Goal: Task Accomplishment & Management: Manage account settings

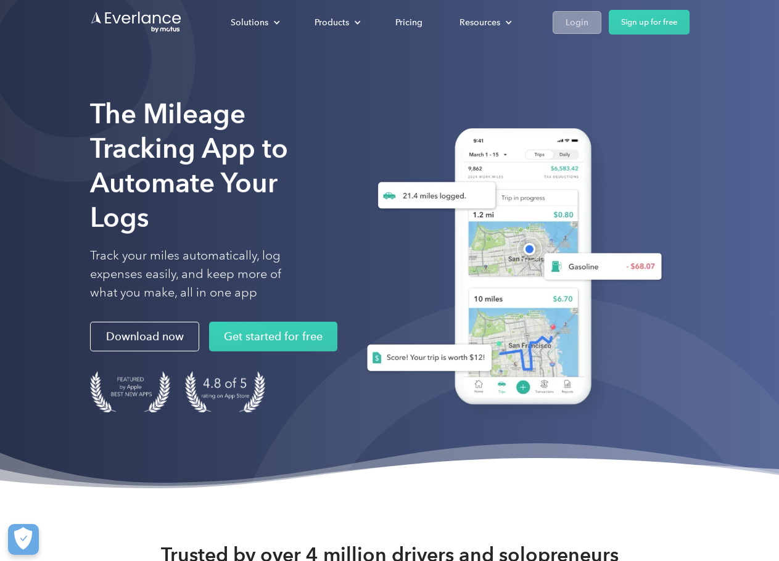
click at [587, 20] on div "Login" at bounding box center [577, 22] width 23 height 15
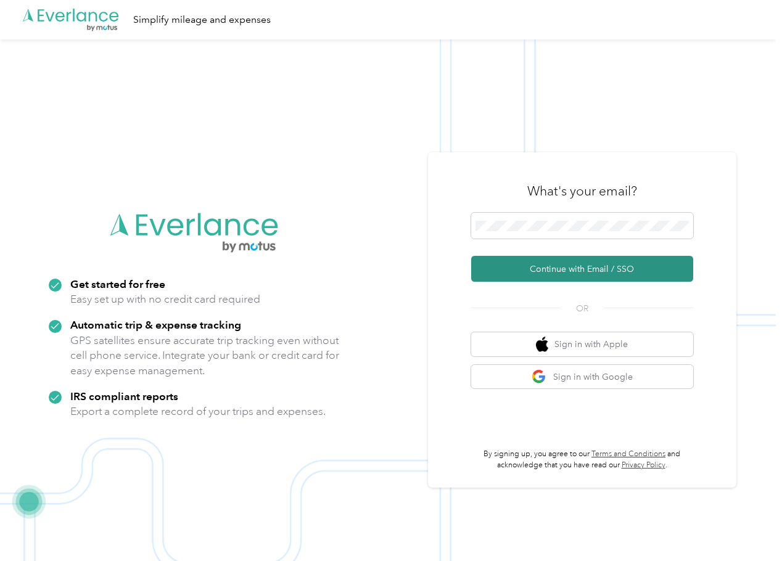
click at [560, 272] on button "Continue with Email / SSO" at bounding box center [582, 269] width 222 height 26
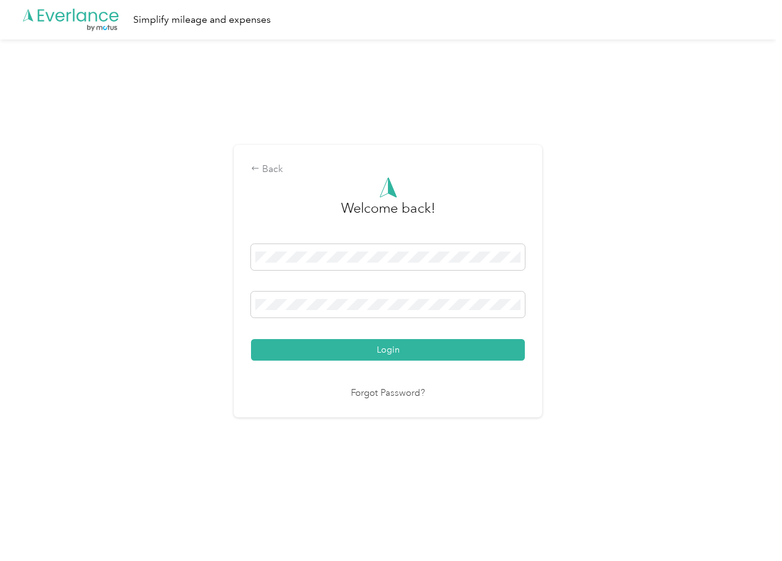
click at [405, 336] on div "Login" at bounding box center [388, 302] width 274 height 117
click at [399, 362] on div "Welcome back! Login Forgot Password?" at bounding box center [388, 289] width 274 height 224
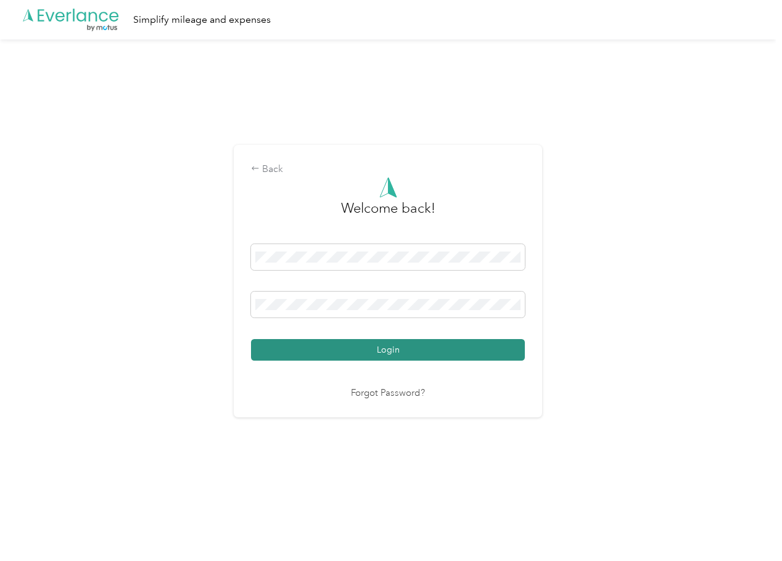
click at [397, 350] on button "Login" at bounding box center [388, 350] width 274 height 22
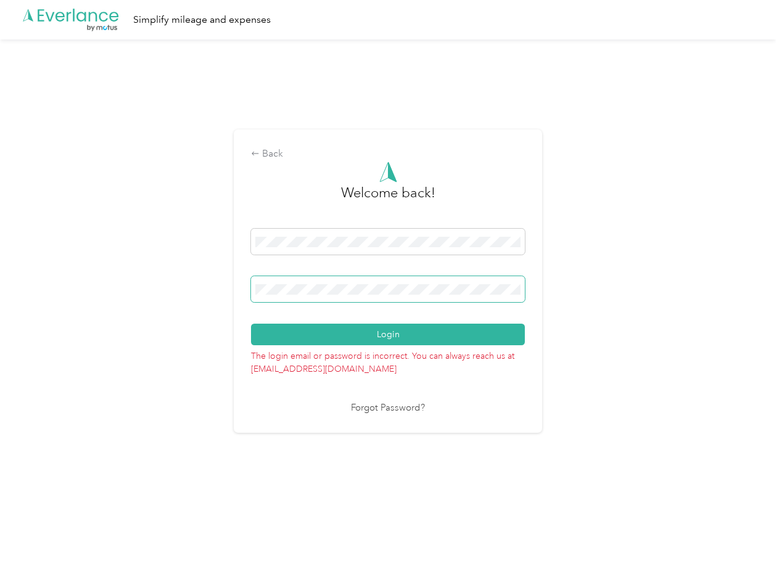
click at [361, 296] on span at bounding box center [388, 289] width 274 height 26
click at [178, 302] on div "Back Welcome back! Login The login email or password is incorrect. You can alwa…" at bounding box center [388, 286] width 776 height 494
click at [251, 324] on button "Login" at bounding box center [388, 335] width 274 height 22
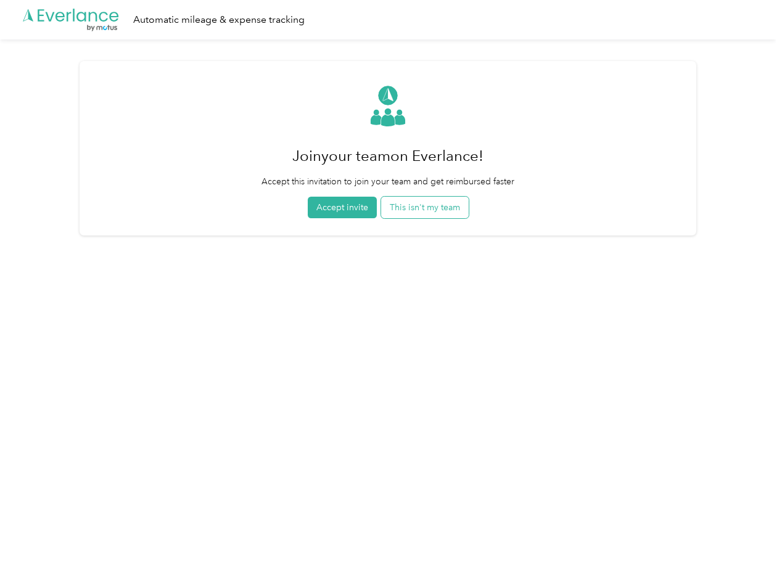
click at [413, 212] on button "This isn't my team" at bounding box center [425, 208] width 88 height 22
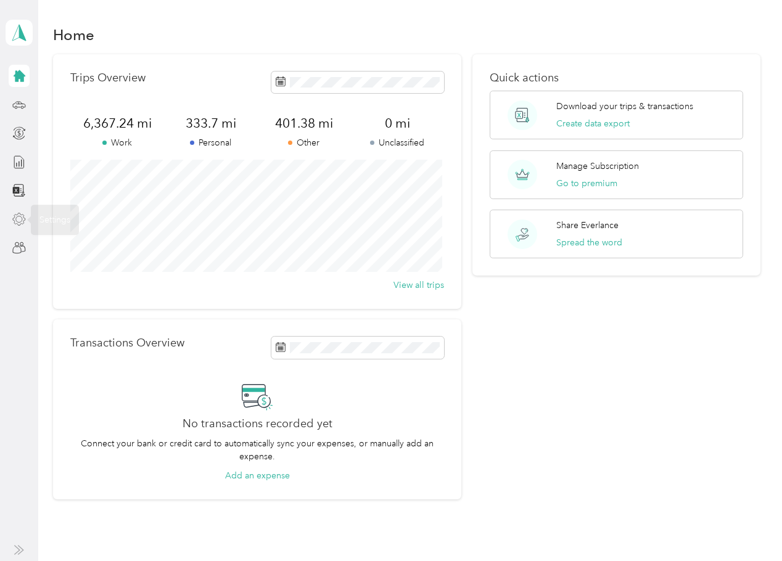
click at [18, 221] on icon at bounding box center [19, 220] width 14 height 14
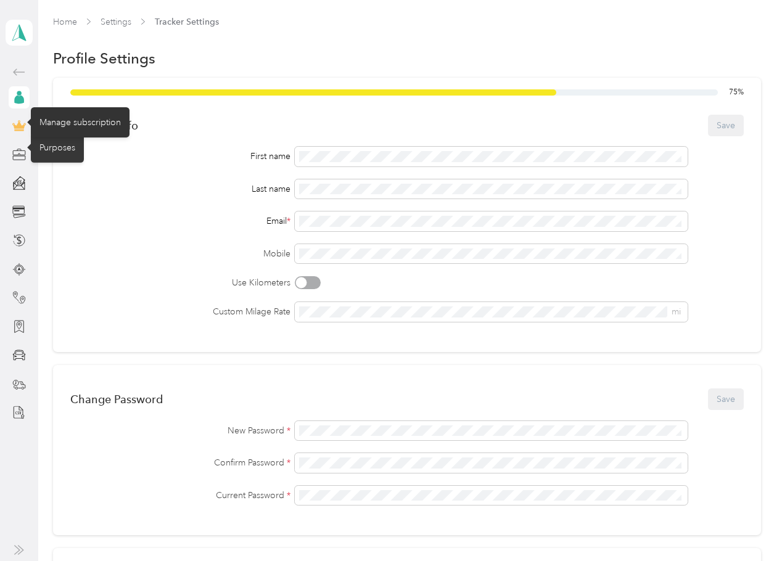
click at [22, 123] on icon at bounding box center [19, 126] width 14 height 14
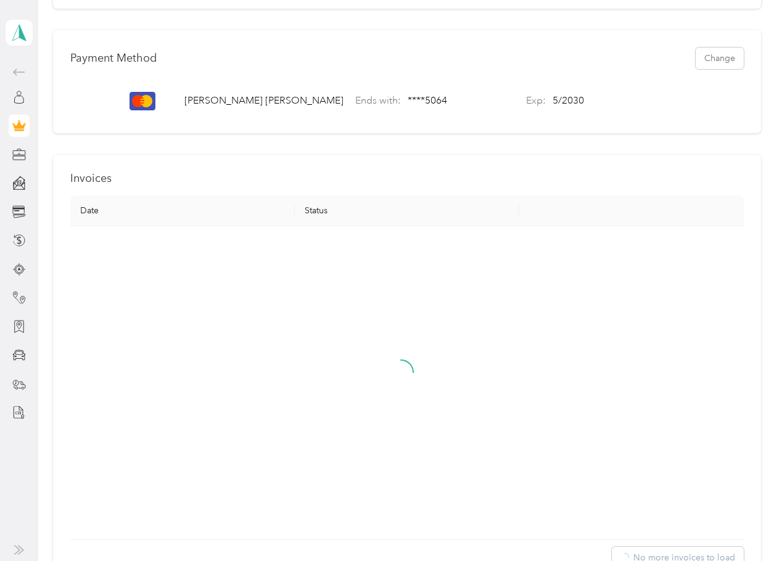
scroll to position [432, 0]
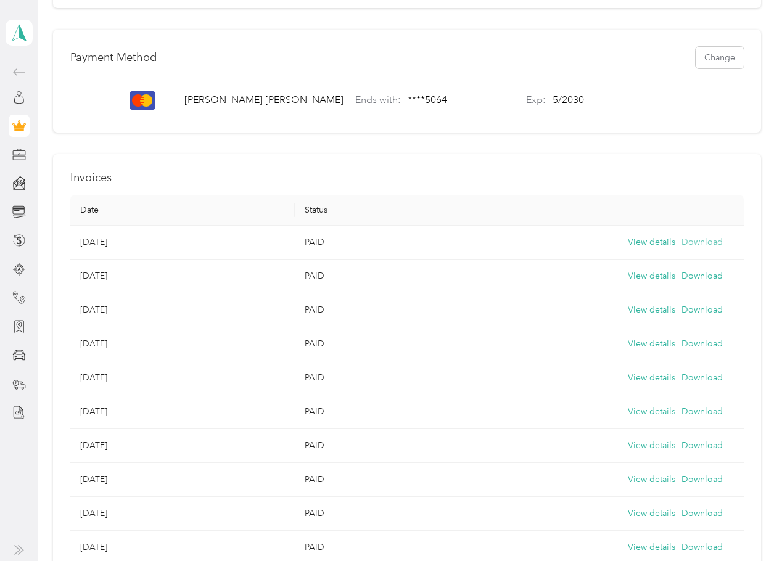
click at [682, 249] on button "Download" at bounding box center [702, 243] width 41 height 14
click at [640, 277] on td "View details Download" at bounding box center [632, 277] width 225 height 34
click at [640, 282] on button "View details" at bounding box center [652, 277] width 48 height 14
click at [633, 249] on button "View details" at bounding box center [652, 243] width 48 height 14
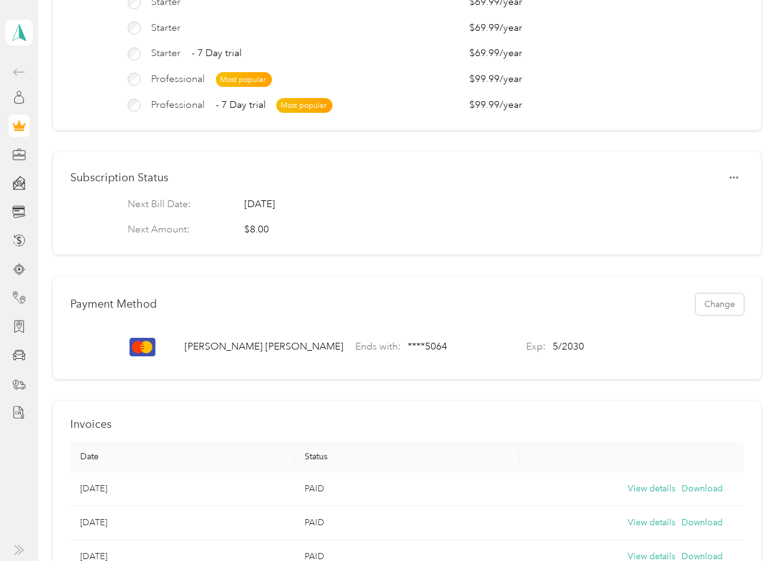
scroll to position [0, 0]
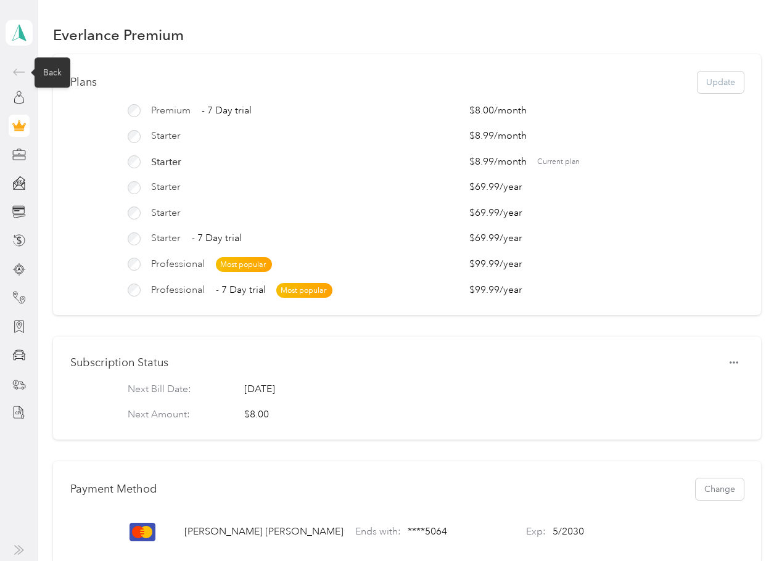
click at [12, 68] on span at bounding box center [19, 72] width 21 height 15
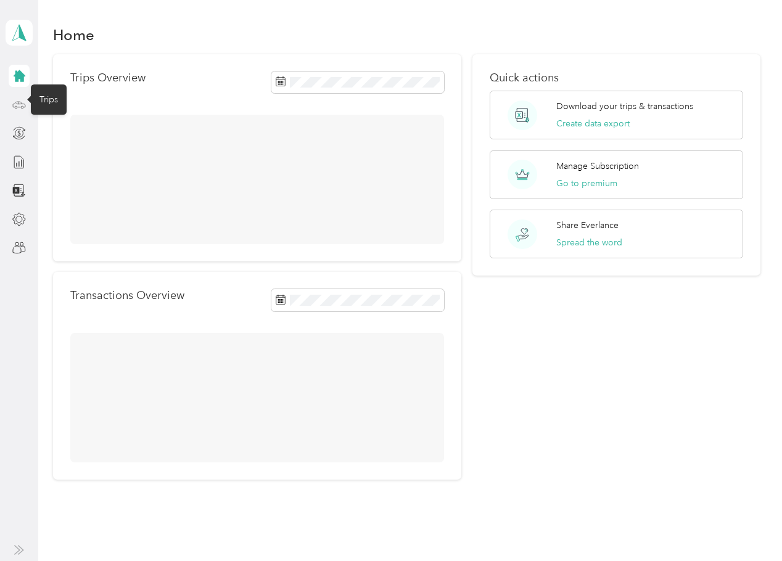
click at [20, 104] on icon at bounding box center [19, 105] width 14 height 14
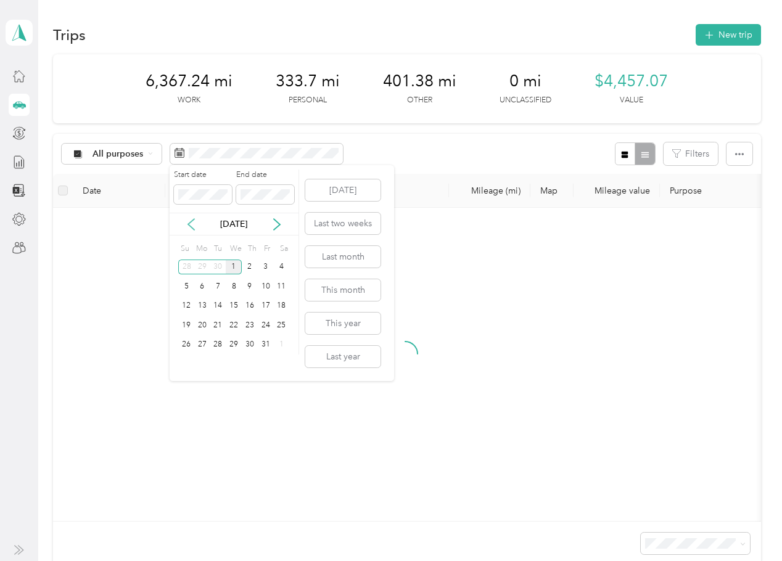
click at [187, 223] on icon at bounding box center [191, 224] width 12 height 12
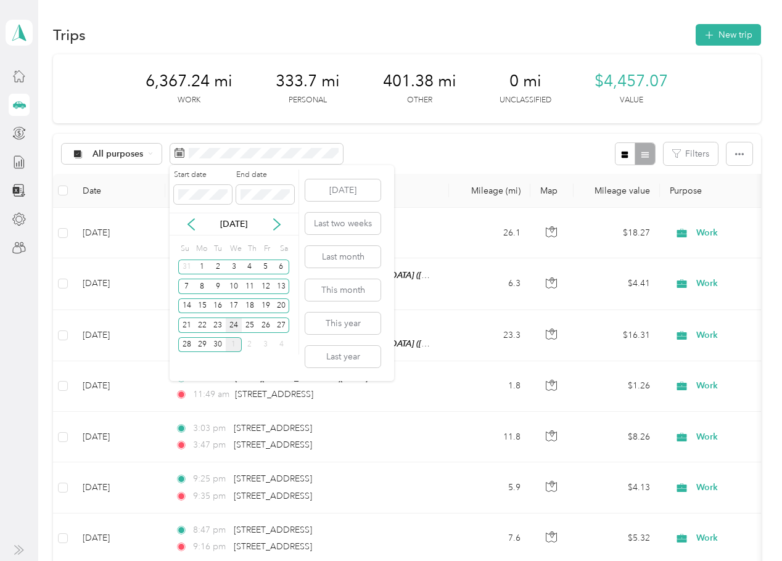
click at [233, 327] on div "24" at bounding box center [234, 325] width 16 height 15
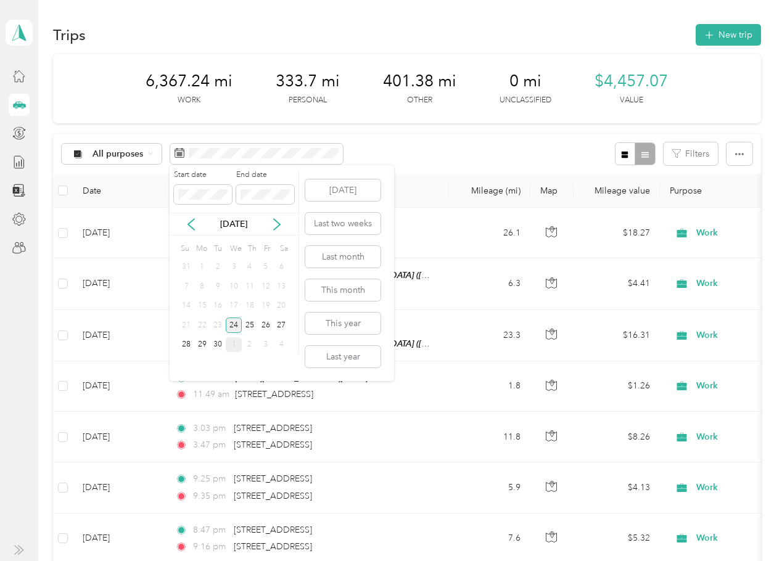
click at [236, 326] on div "24" at bounding box center [234, 325] width 16 height 15
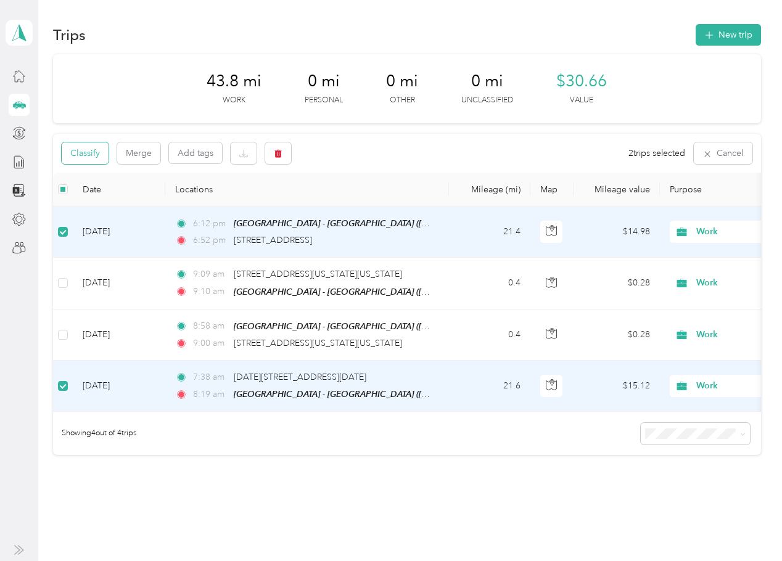
click at [77, 157] on button "Classify" at bounding box center [85, 154] width 47 height 22
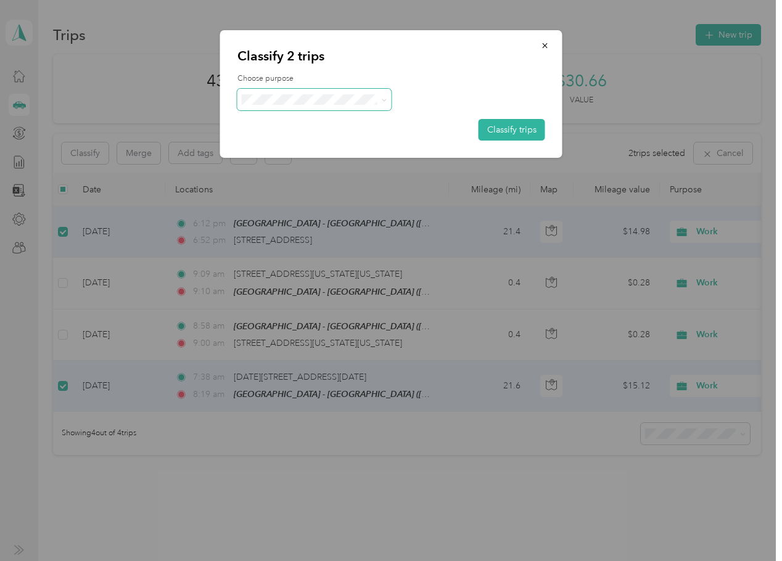
click at [297, 91] on span at bounding box center [315, 100] width 154 height 22
click at [277, 274] on span "Commute" at bounding box center [325, 273] width 115 height 13
click at [507, 134] on button "Classify trips" at bounding box center [512, 130] width 67 height 22
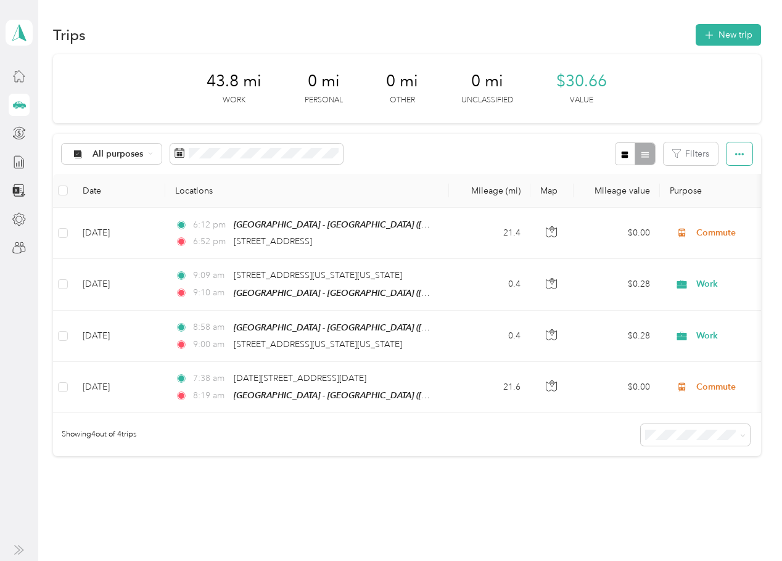
click at [735, 154] on icon "button" at bounding box center [739, 154] width 9 height 9
click at [726, 199] on span "Export" at bounding box center [719, 199] width 26 height 10
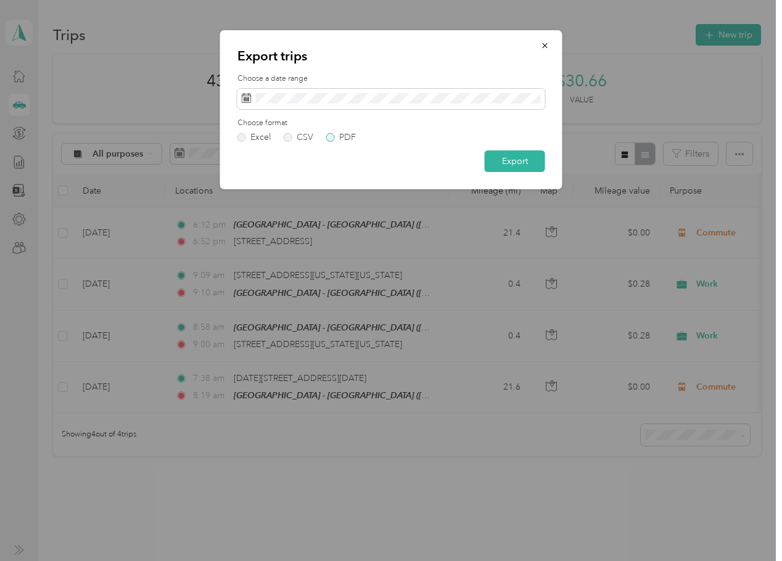
click at [346, 136] on div "PDF" at bounding box center [347, 137] width 17 height 9
click at [517, 160] on button "Export" at bounding box center [515, 162] width 60 height 22
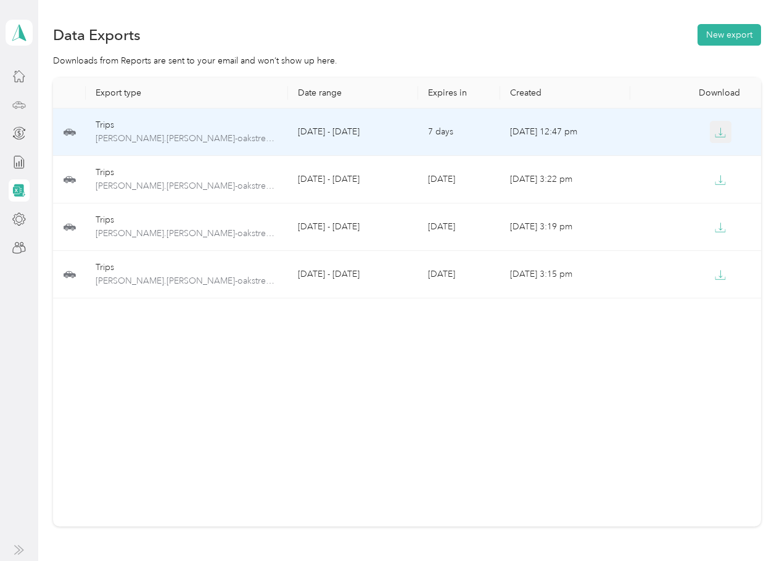
click at [718, 124] on button "button" at bounding box center [721, 132] width 22 height 22
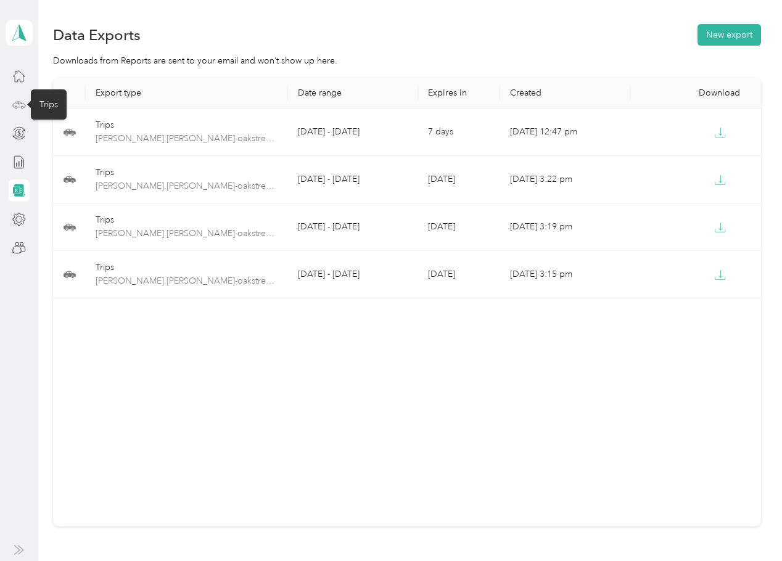
click at [25, 100] on icon at bounding box center [19, 105] width 14 height 14
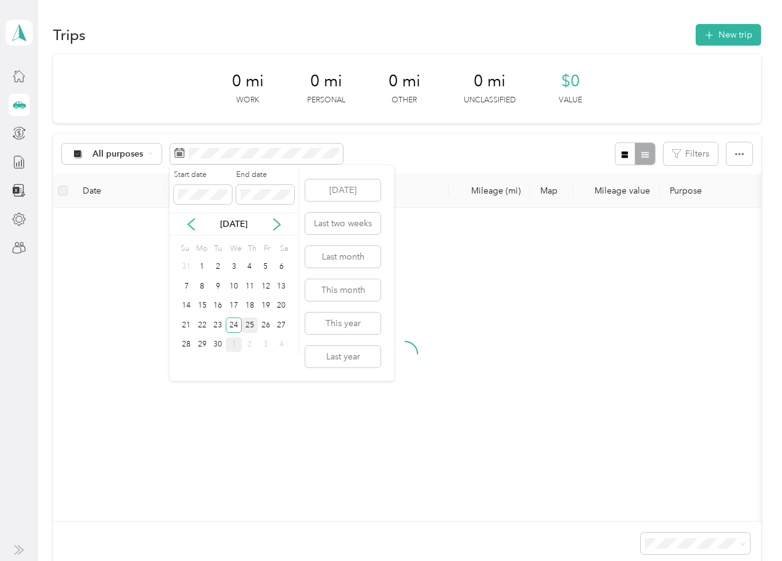
drag, startPoint x: 254, startPoint y: 325, endPoint x: 253, endPoint y: 307, distance: 17.9
click at [253, 325] on div "25" at bounding box center [250, 325] width 16 height 15
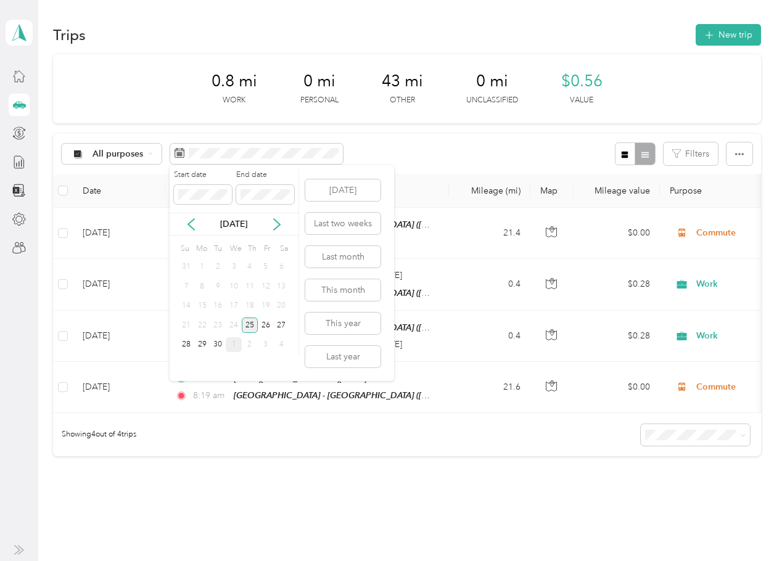
click at [246, 325] on div "25" at bounding box center [250, 325] width 16 height 15
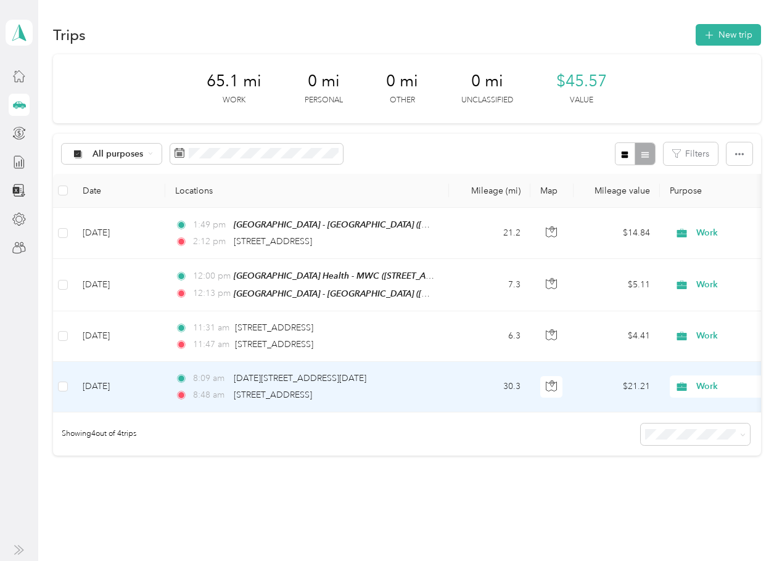
click at [135, 391] on td "Sep 25, 2025" at bounding box center [119, 387] width 93 height 51
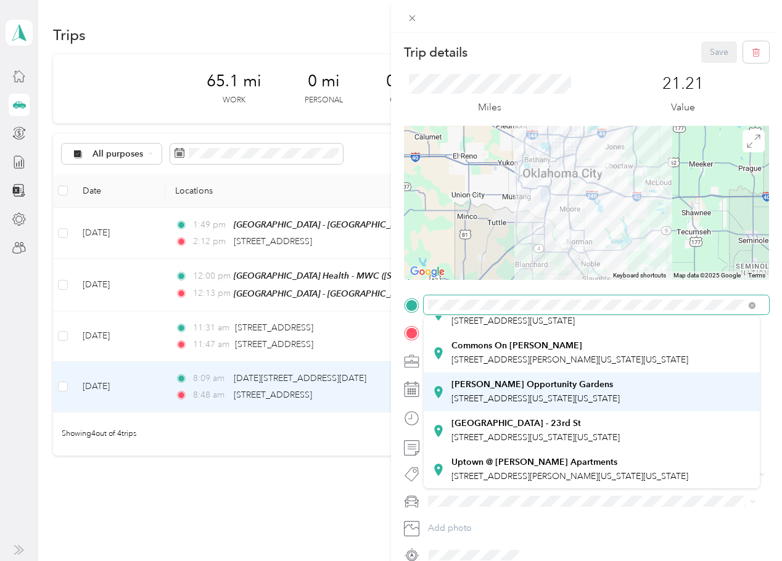
scroll to position [185, 0]
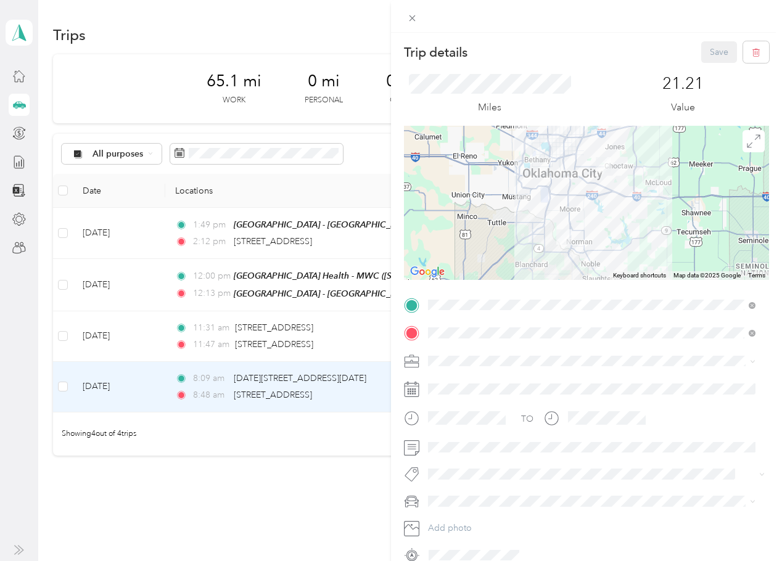
click at [513, 421] on span "1918 Northeast 23rd Street, 73111, Oklahoma City, Oklahoma, United States" at bounding box center [536, 416] width 168 height 10
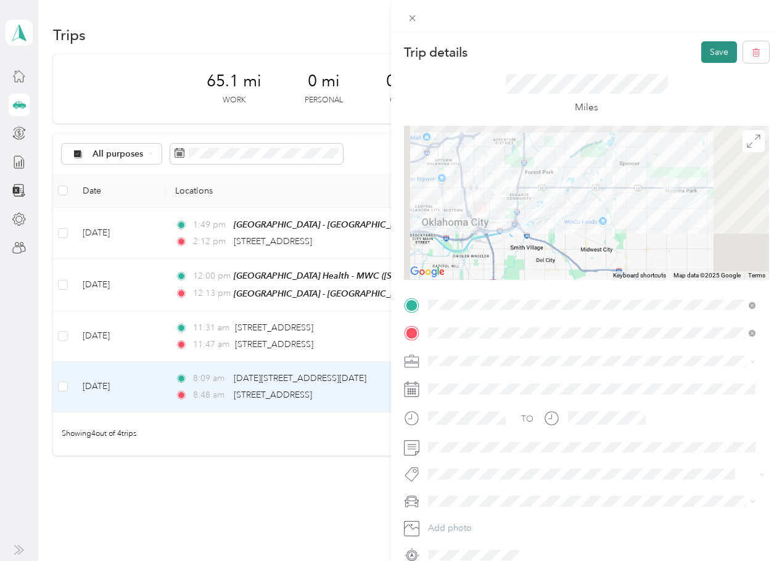
click at [713, 54] on button "Save" at bounding box center [720, 52] width 36 height 22
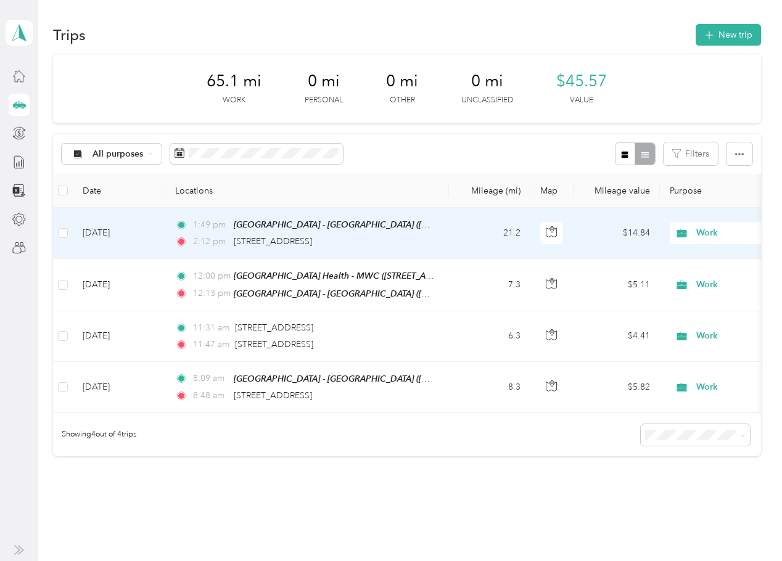
click at [123, 226] on td "Sep 25, 2025" at bounding box center [119, 233] width 93 height 51
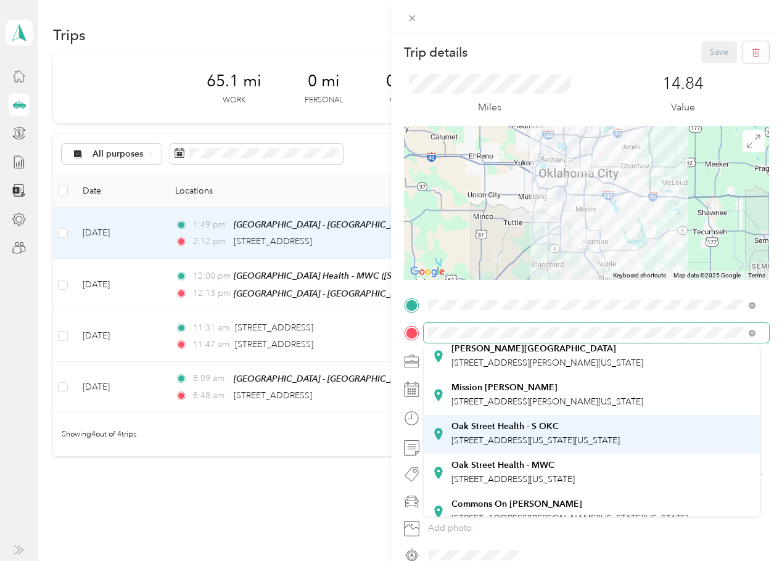
scroll to position [62, 0]
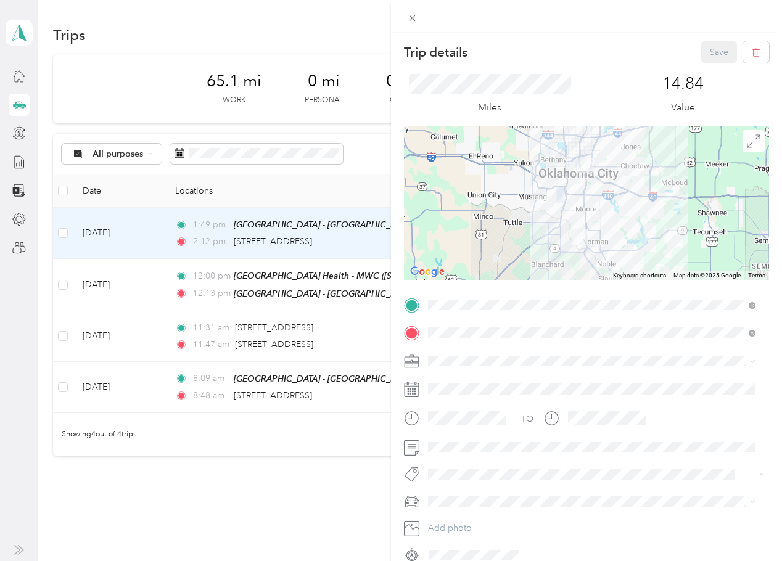
click at [555, 408] on span "2130 Southwest 59th Street, 73119, Oklahoma City, Oklahoma, United States" at bounding box center [536, 412] width 168 height 10
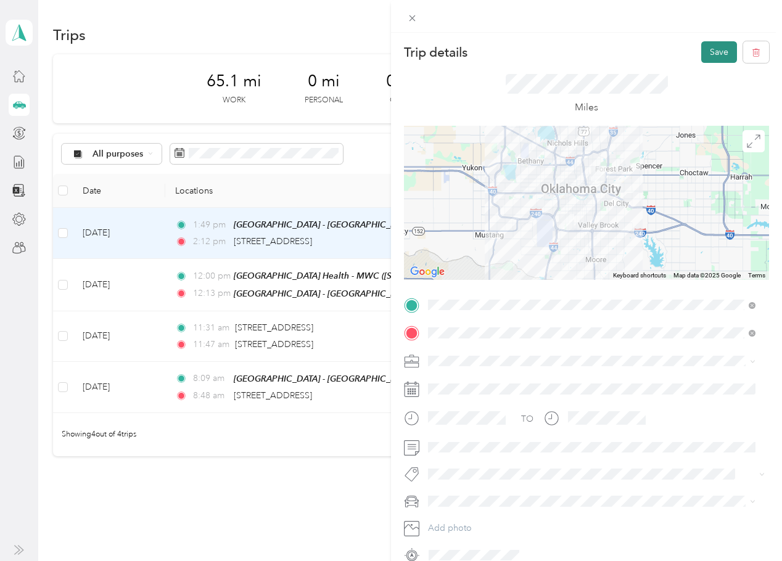
click at [710, 55] on button "Save" at bounding box center [720, 52] width 36 height 22
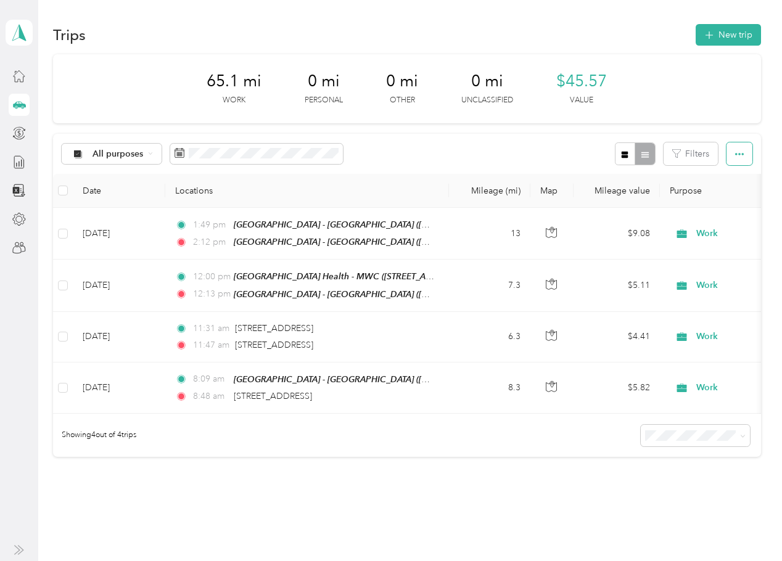
click at [749, 152] on button "button" at bounding box center [740, 154] width 26 height 23
click at [502, 155] on div "All purposes Filters" at bounding box center [407, 154] width 708 height 40
click at [713, 30] on button "New trip" at bounding box center [728, 35] width 65 height 22
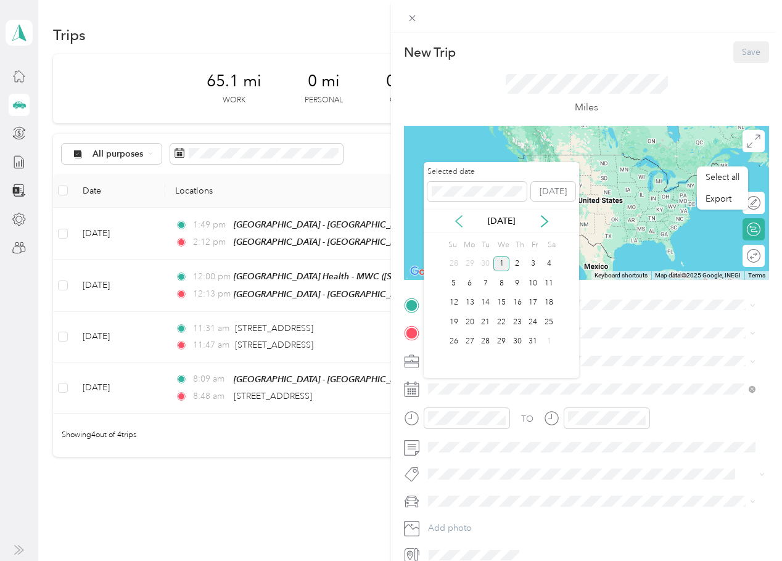
click at [462, 216] on icon at bounding box center [459, 221] width 6 height 11
click at [518, 323] on div "25" at bounding box center [518, 322] width 16 height 15
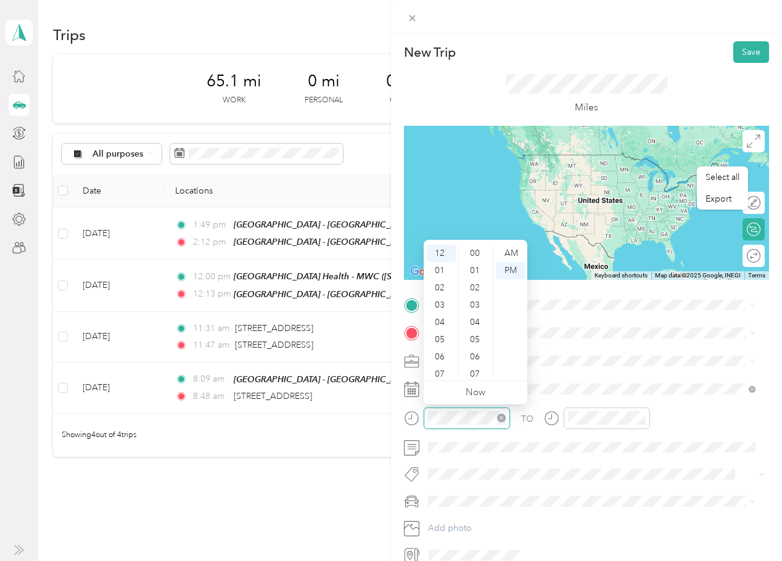
scroll to position [864, 0]
click at [445, 291] on div "02" at bounding box center [441, 288] width 30 height 17
click at [475, 253] on div "32" at bounding box center [477, 250] width 30 height 17
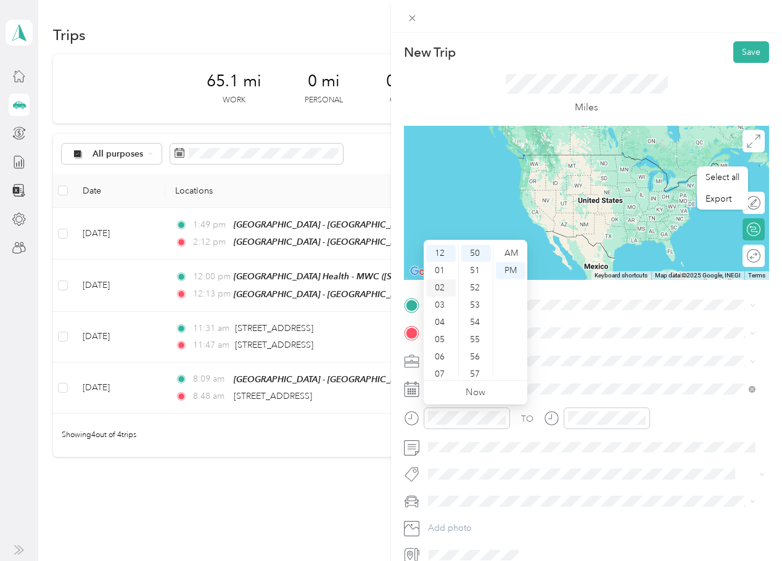
click at [439, 289] on div "02" at bounding box center [441, 288] width 30 height 17
click at [476, 352] on div "33" at bounding box center [477, 352] width 30 height 17
click at [560, 371] on div "TO Add photo" at bounding box center [586, 431] width 365 height 270
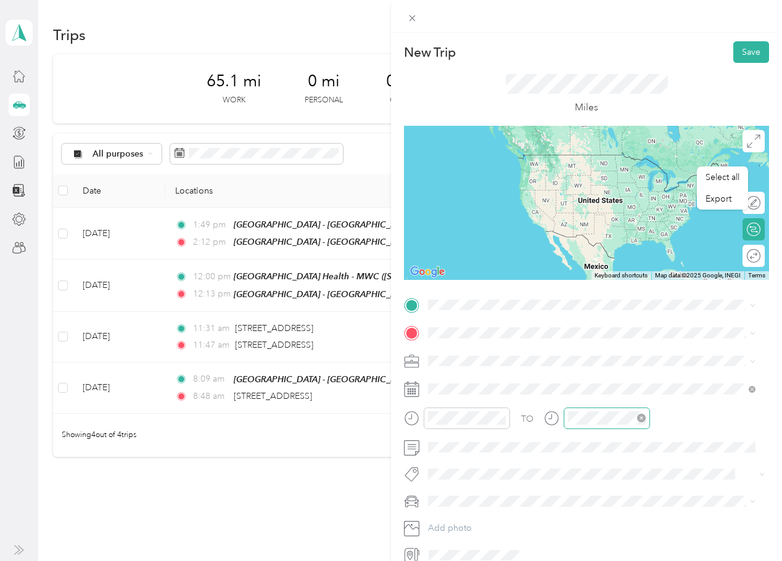
click at [586, 426] on div at bounding box center [607, 419] width 86 height 22
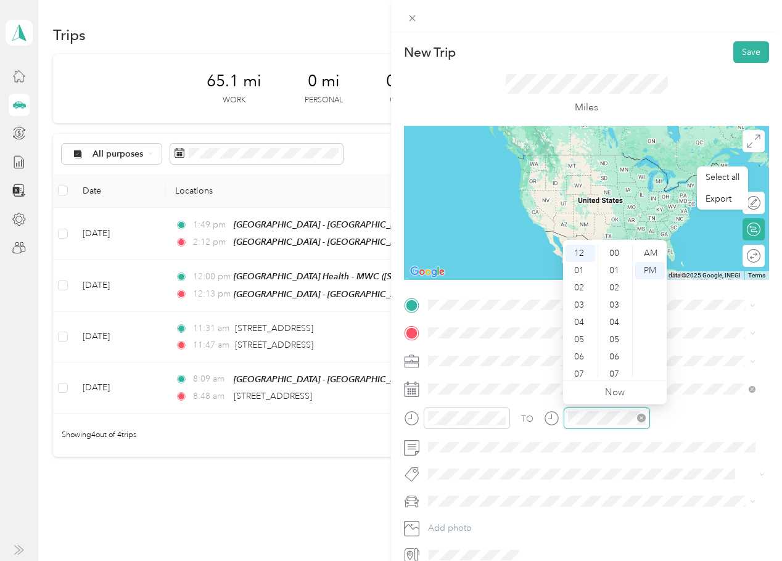
scroll to position [864, 0]
click at [582, 305] on div "03" at bounding box center [581, 305] width 30 height 17
click at [613, 284] on div "23" at bounding box center [616, 280] width 30 height 17
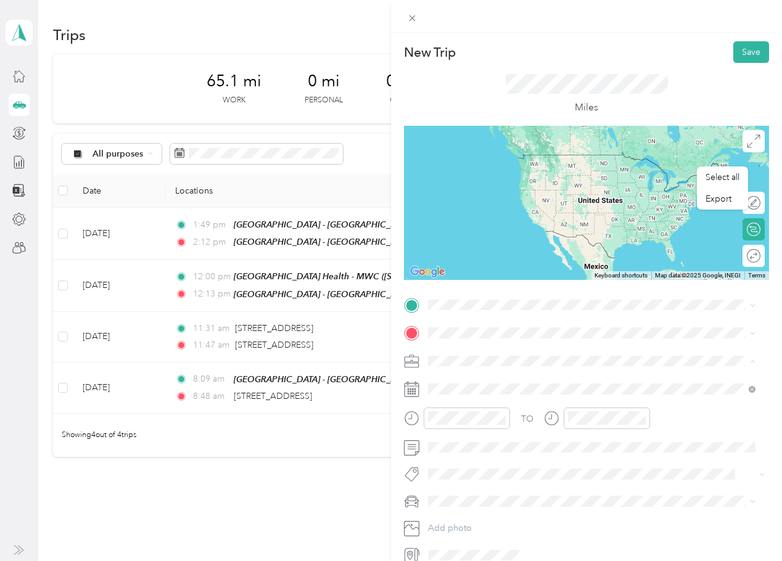
click at [661, 346] on div "TO Add photo" at bounding box center [586, 431] width 365 height 270
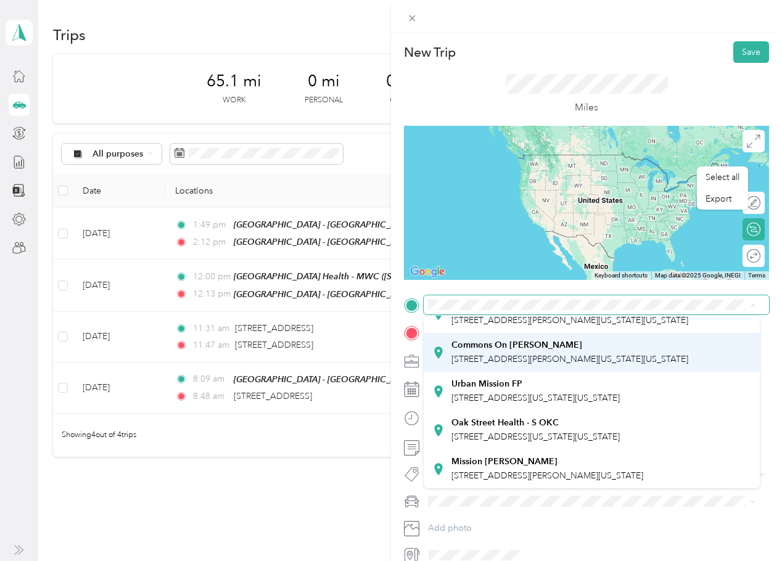
scroll to position [333, 0]
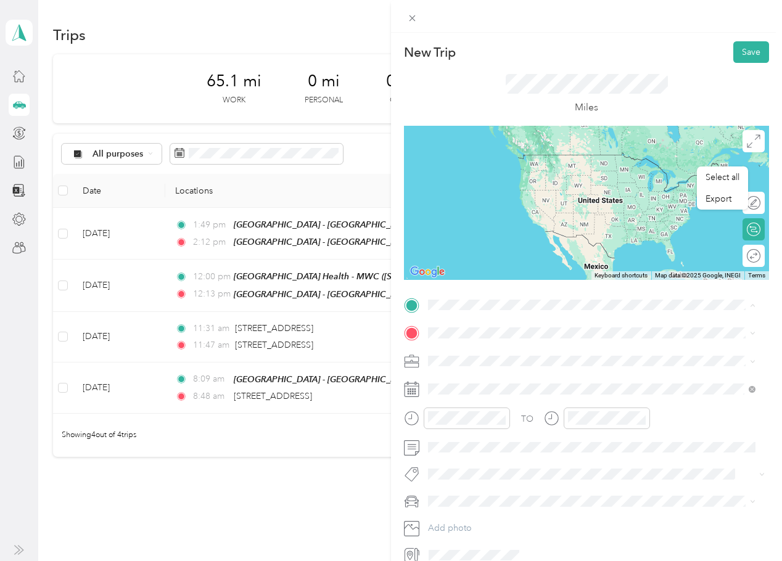
click at [497, 418] on div "Oak Street Health - S OKC 2130 Southwest 59th Street, 73119, Oklahoma City, Okl…" at bounding box center [536, 431] width 168 height 26
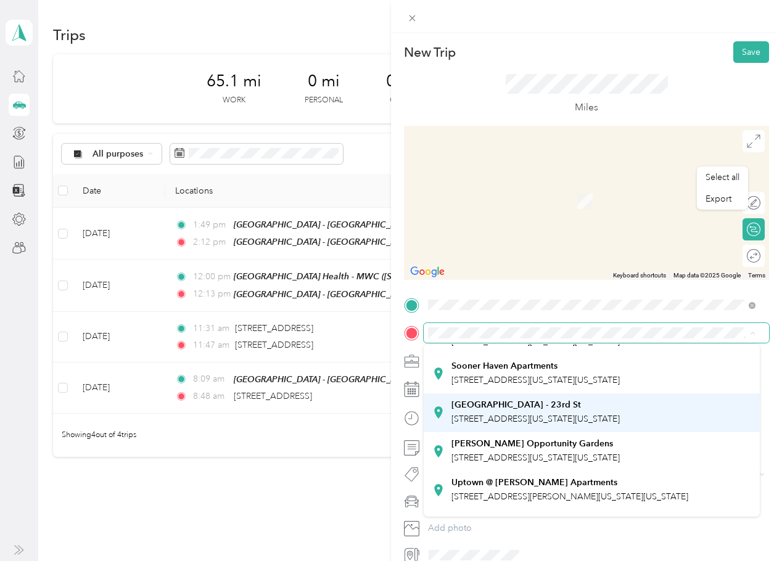
scroll to position [123, 0]
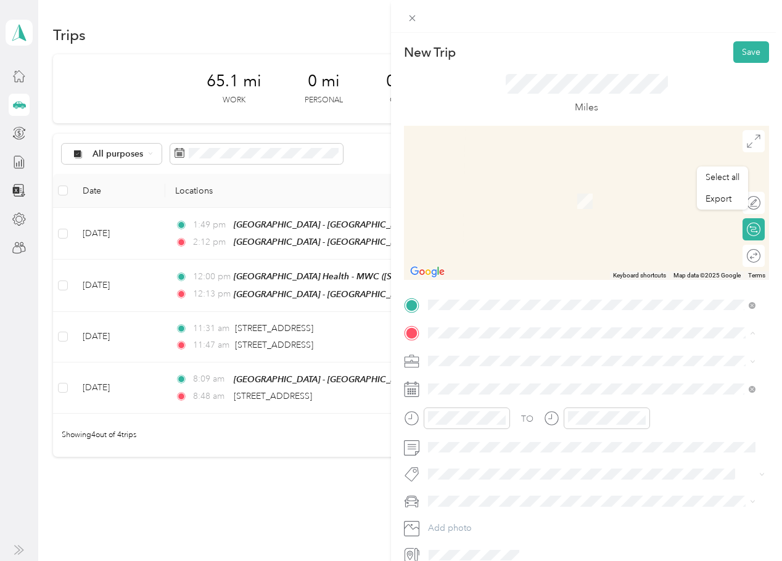
click at [503, 394] on span "1918 Northeast 23rd Street, 73111, Oklahoma City, Oklahoma, United States" at bounding box center [536, 389] width 168 height 10
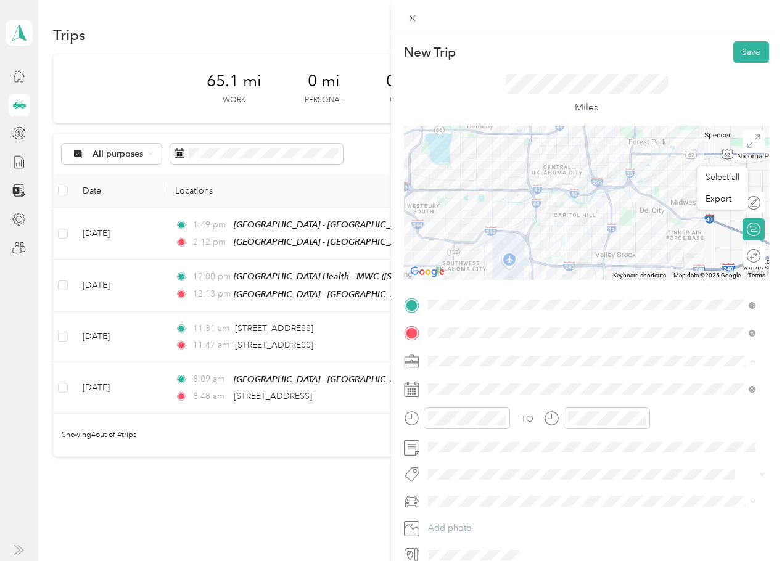
click at [452, 383] on span "Work" at bounding box center [443, 383] width 21 height 10
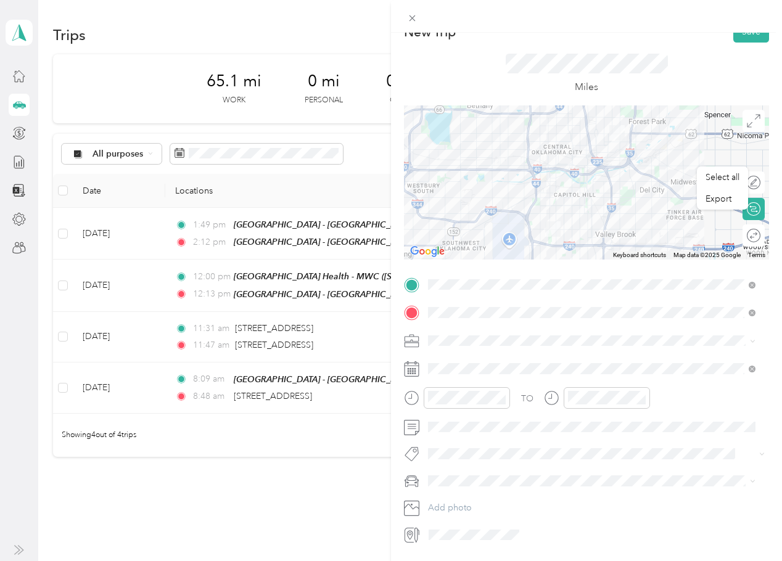
scroll to position [0, 0]
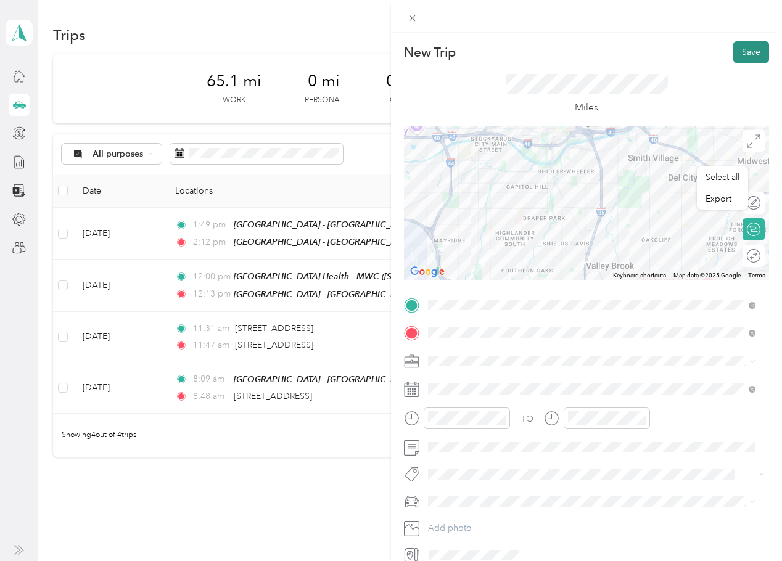
click at [744, 53] on button "Save" at bounding box center [752, 52] width 36 height 22
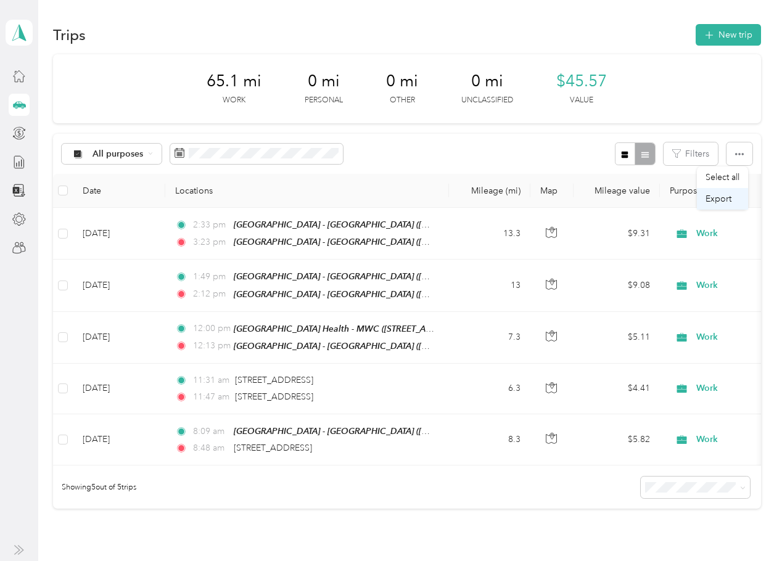
click at [715, 201] on span "Export" at bounding box center [719, 199] width 26 height 10
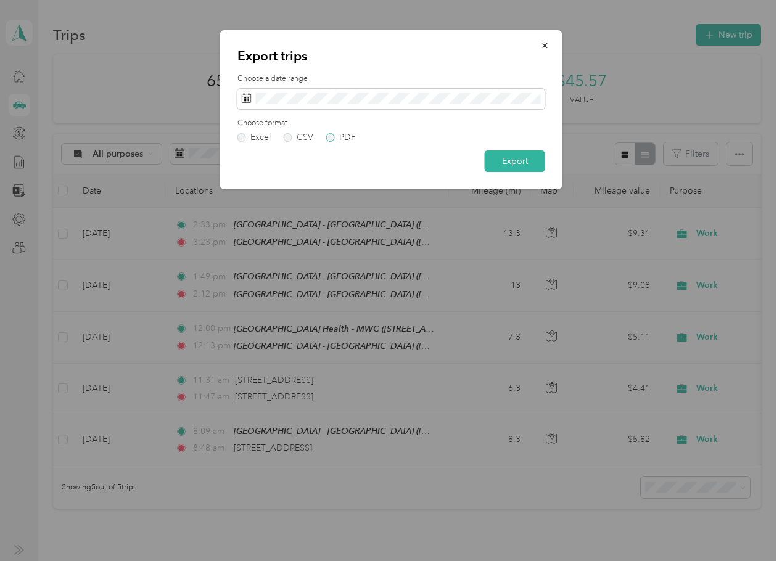
click at [349, 139] on div "PDF" at bounding box center [347, 137] width 17 height 9
click at [521, 164] on button "Export" at bounding box center [515, 162] width 60 height 22
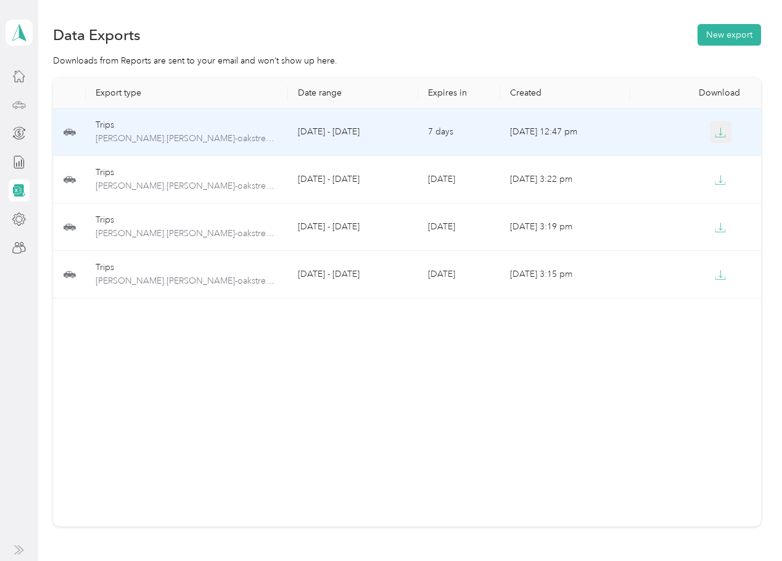
click at [715, 131] on icon "button" at bounding box center [720, 132] width 11 height 11
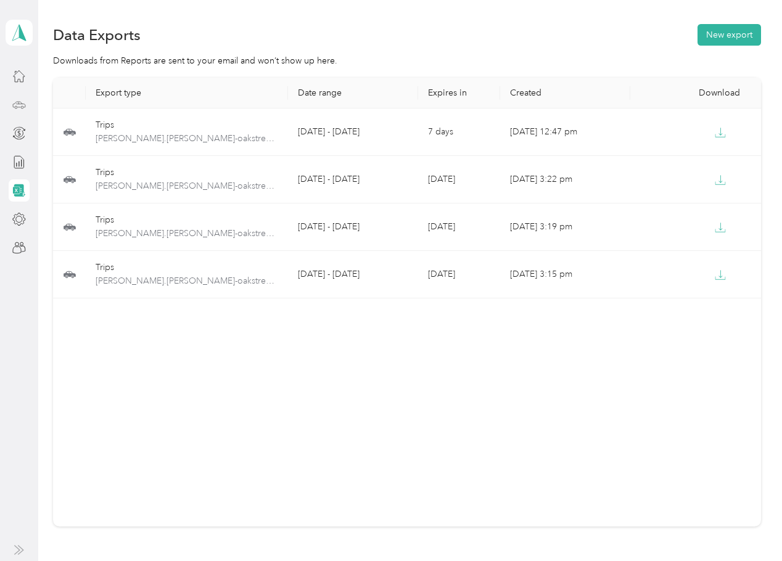
click at [417, 46] on div "Data Exports New export" at bounding box center [407, 35] width 708 height 26
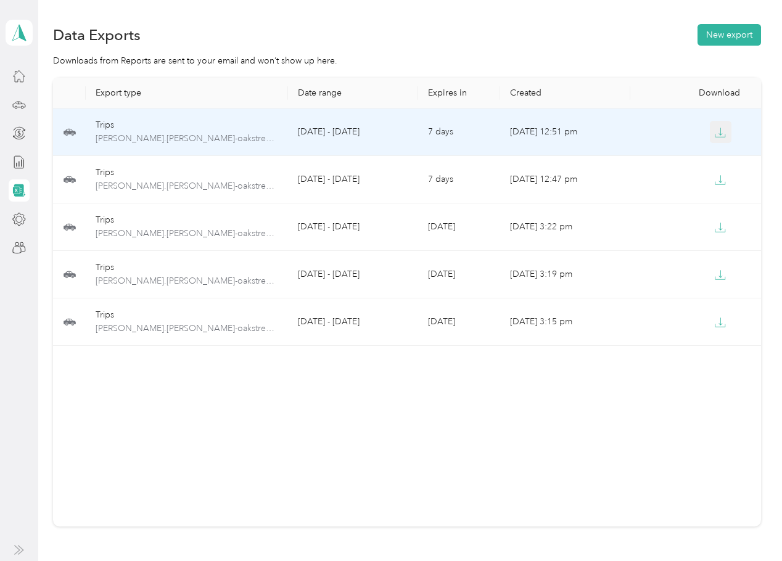
click at [716, 128] on icon "button" at bounding box center [720, 132] width 11 height 11
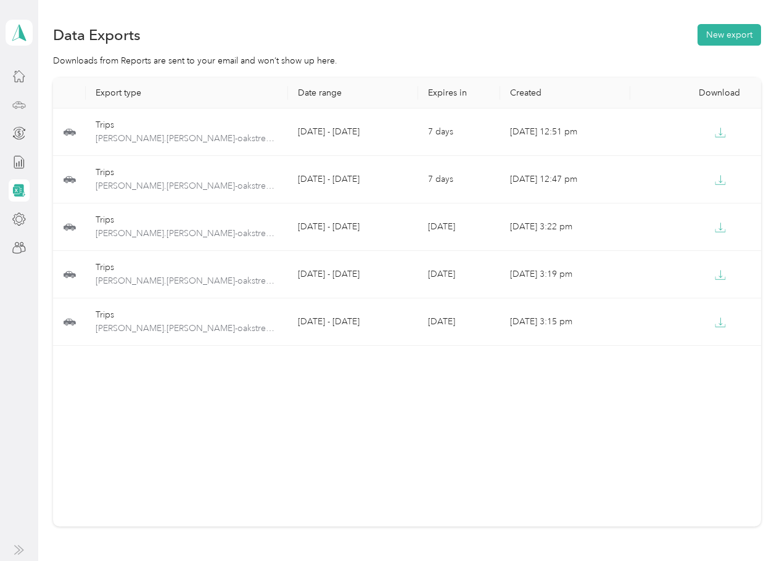
click at [15, 104] on icon at bounding box center [19, 105] width 14 height 14
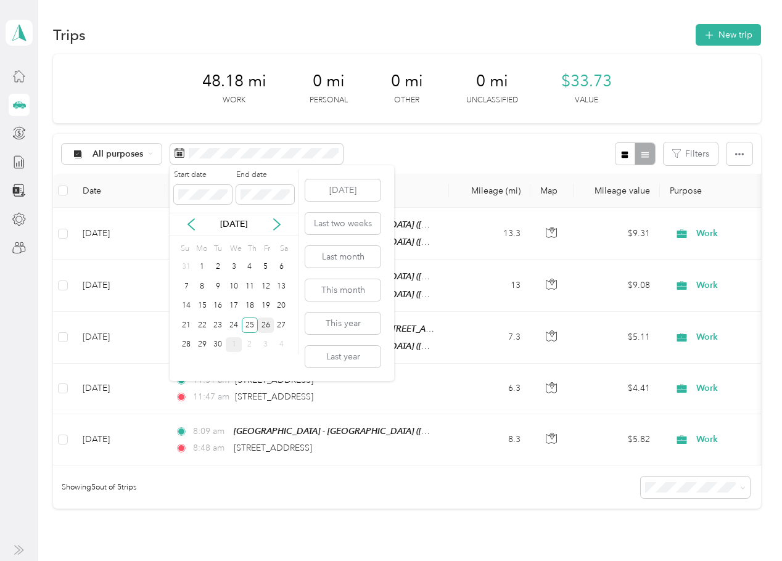
click at [262, 326] on div "26" at bounding box center [266, 325] width 16 height 15
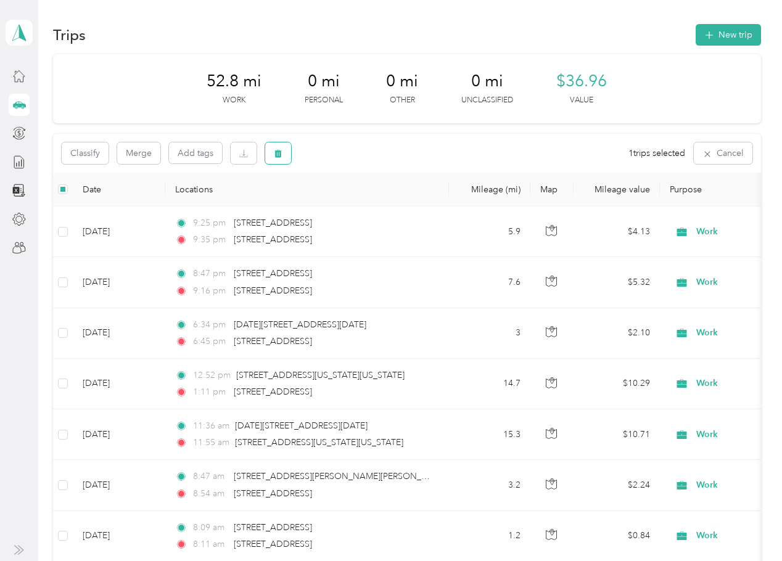
click at [284, 151] on button "button" at bounding box center [278, 154] width 26 height 22
click at [363, 202] on button "Yes" at bounding box center [370, 205] width 24 height 20
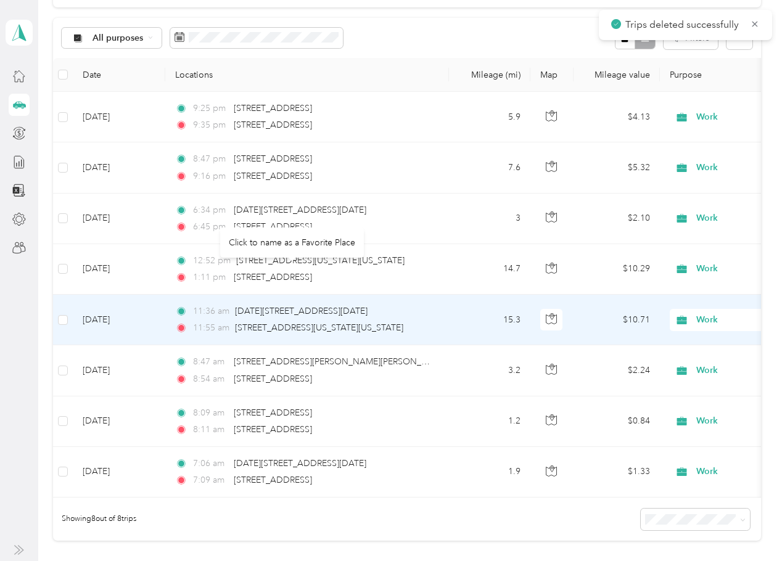
scroll to position [186, 0]
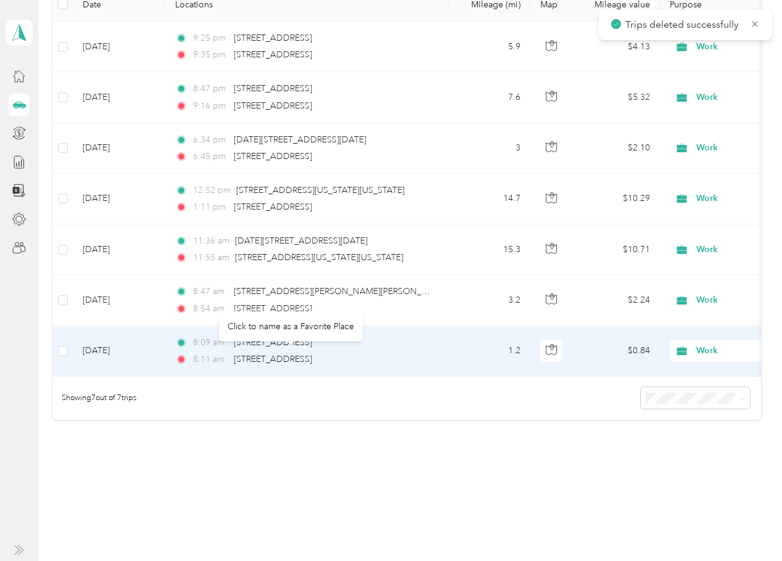
click at [129, 348] on td "Sep 26, 2025" at bounding box center [119, 351] width 93 height 51
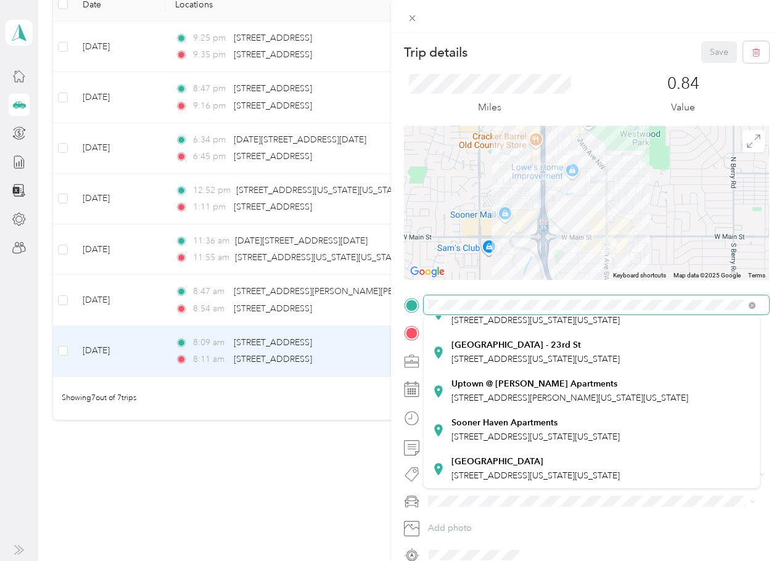
scroll to position [247, 0]
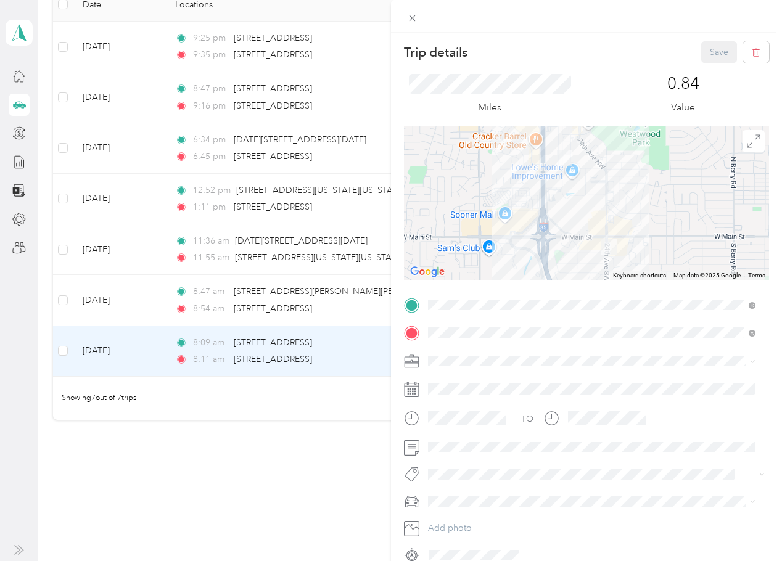
click at [515, 360] on span "1918 Northeast 23rd Street, 73111, Oklahoma City, Oklahoma, United States" at bounding box center [536, 354] width 168 height 10
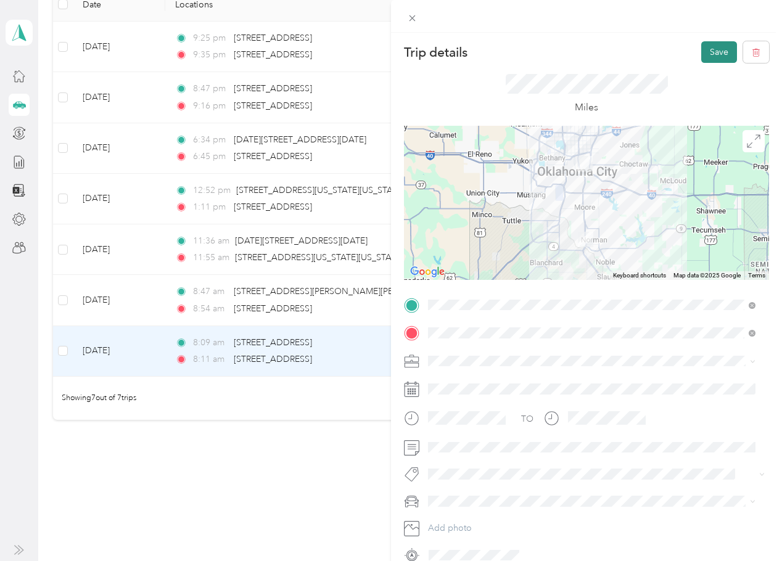
click at [707, 51] on button "Save" at bounding box center [720, 52] width 36 height 22
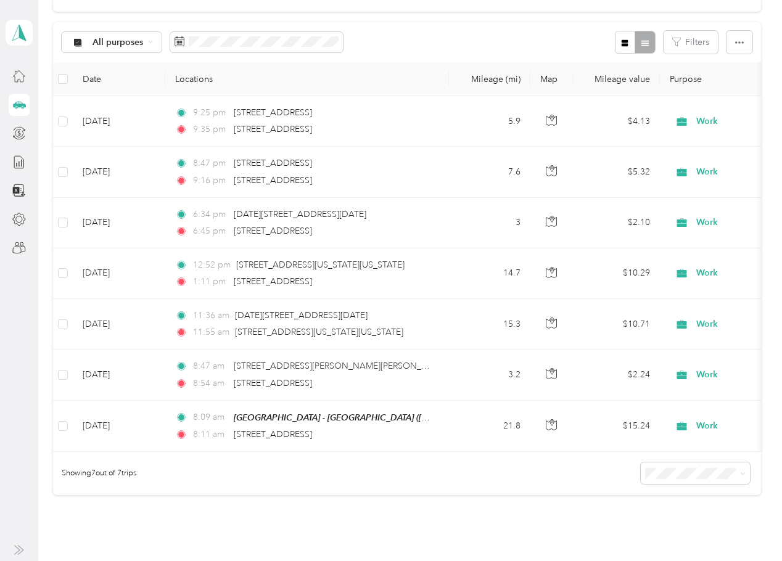
scroll to position [63, 0]
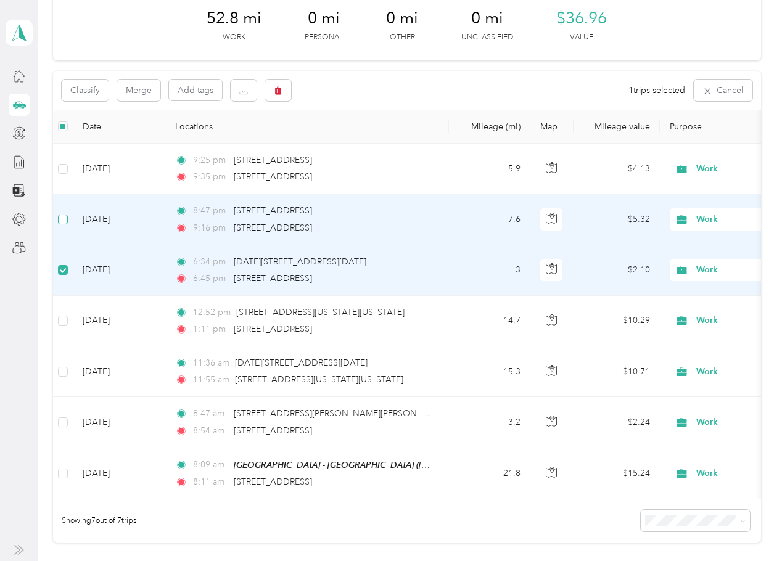
click at [62, 226] on label at bounding box center [63, 220] width 10 height 14
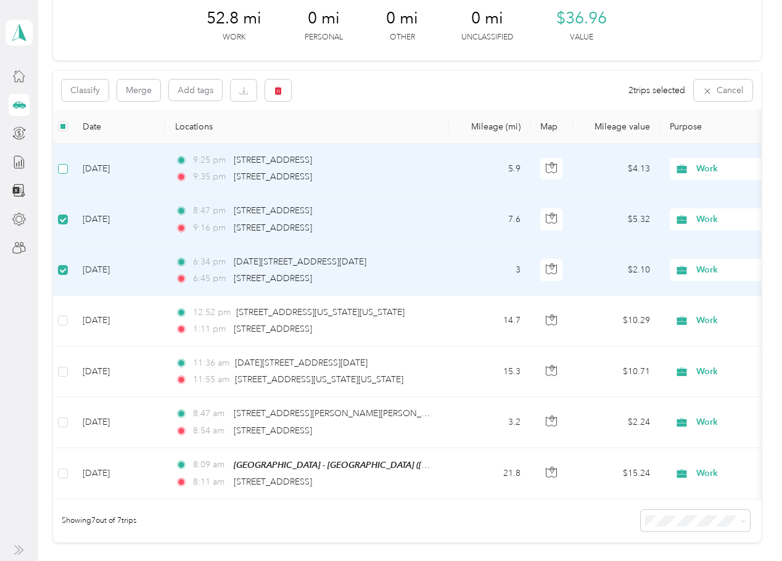
click at [59, 174] on label at bounding box center [63, 169] width 10 height 14
click at [280, 96] on button "button" at bounding box center [278, 91] width 26 height 22
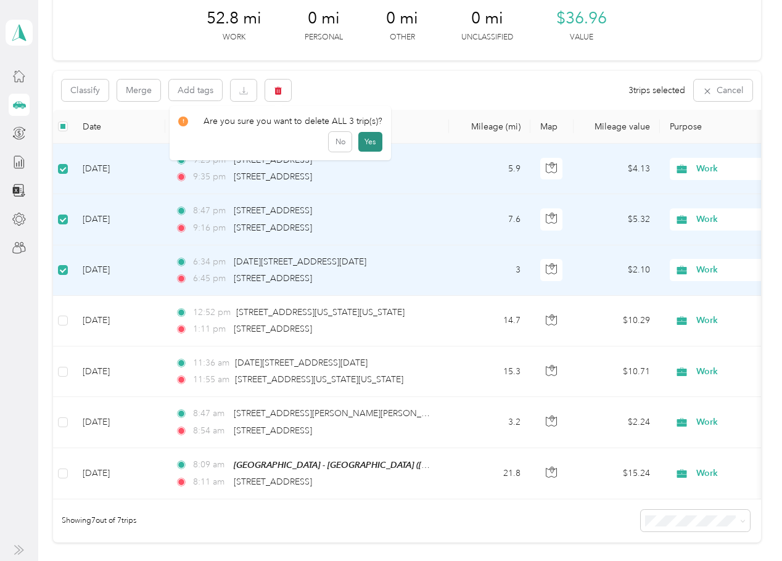
click at [369, 141] on button "Yes" at bounding box center [370, 142] width 24 height 20
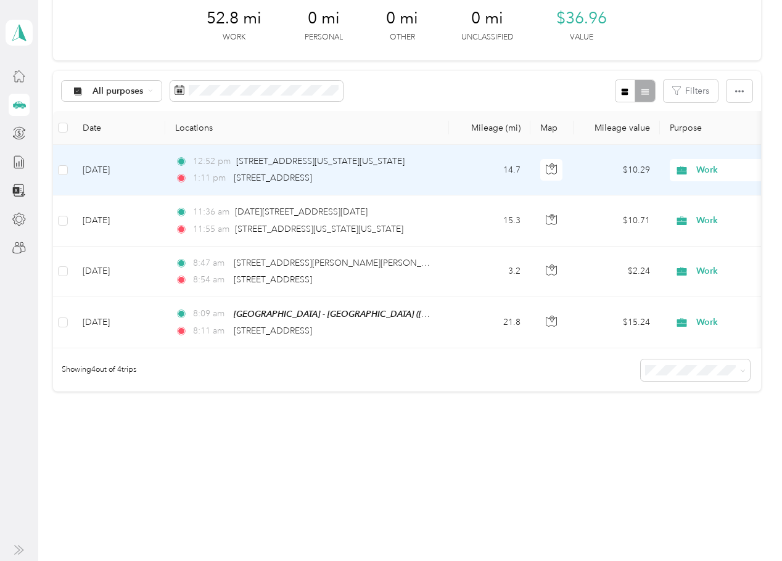
click at [151, 170] on td "Sep 26, 2025" at bounding box center [119, 170] width 93 height 51
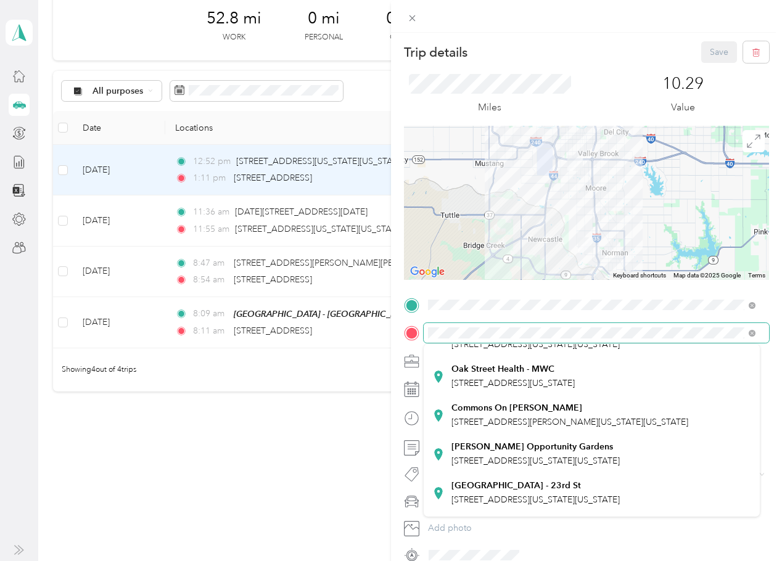
scroll to position [185, 0]
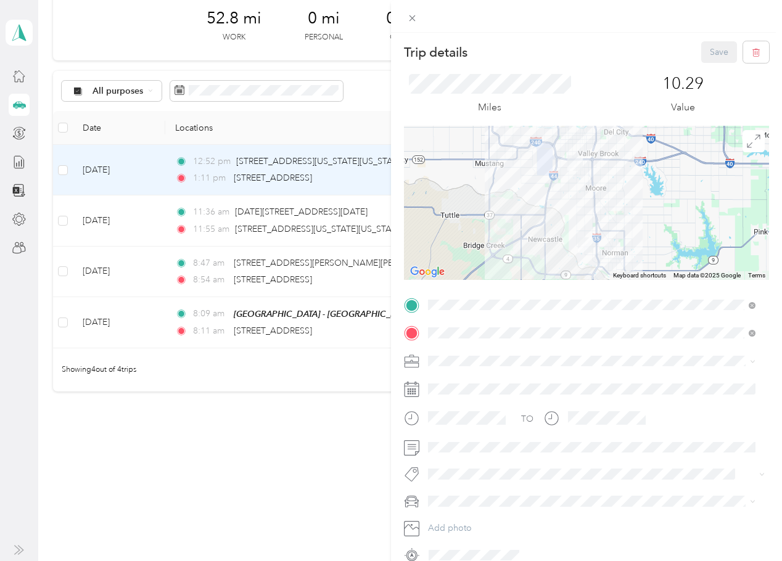
click at [521, 447] on li "Oak Street Health - 23rd St 1918 Northeast 23rd Street, 73111, Oklahoma City, O…" at bounding box center [592, 437] width 336 height 39
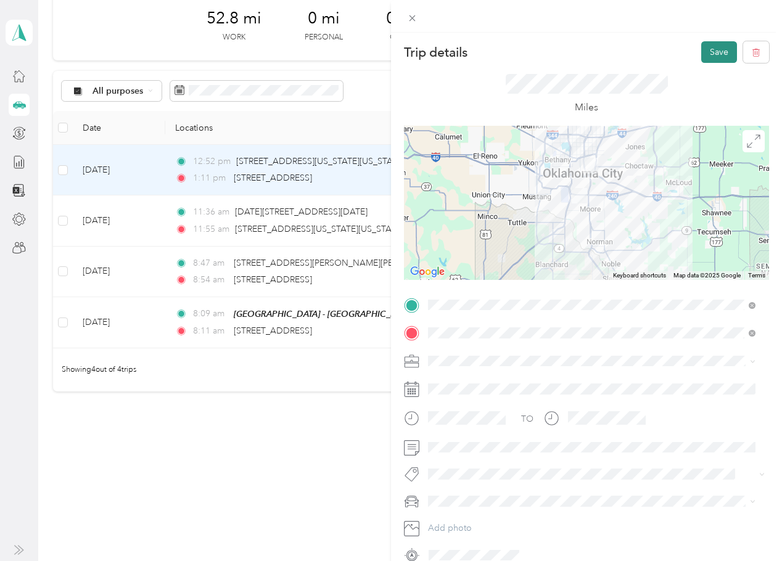
click at [706, 51] on button "Save" at bounding box center [720, 52] width 36 height 22
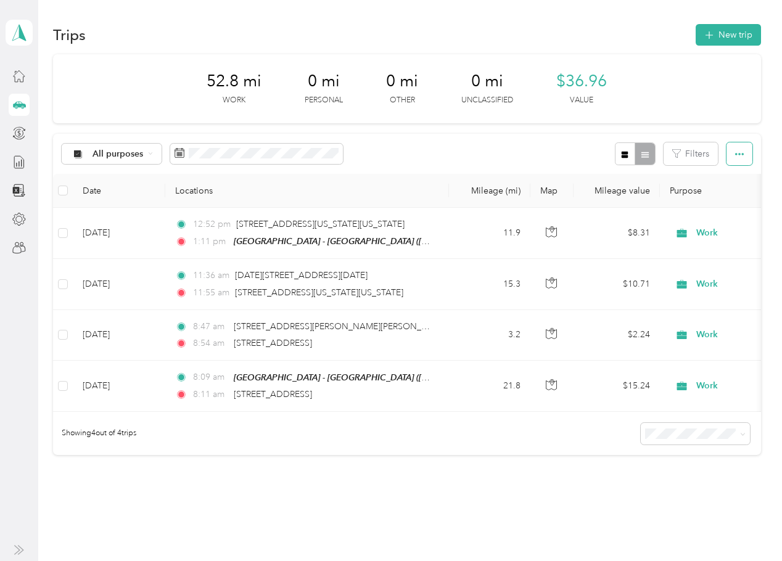
click at [742, 160] on button "button" at bounding box center [740, 154] width 26 height 23
click at [726, 202] on span "Export" at bounding box center [719, 199] width 26 height 10
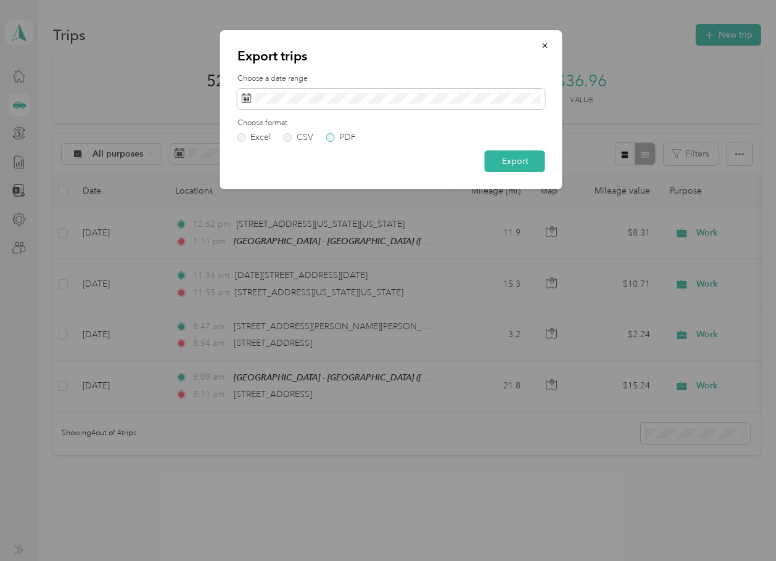
click at [346, 138] on div "PDF" at bounding box center [347, 137] width 17 height 9
click at [530, 166] on button "Export" at bounding box center [515, 162] width 60 height 22
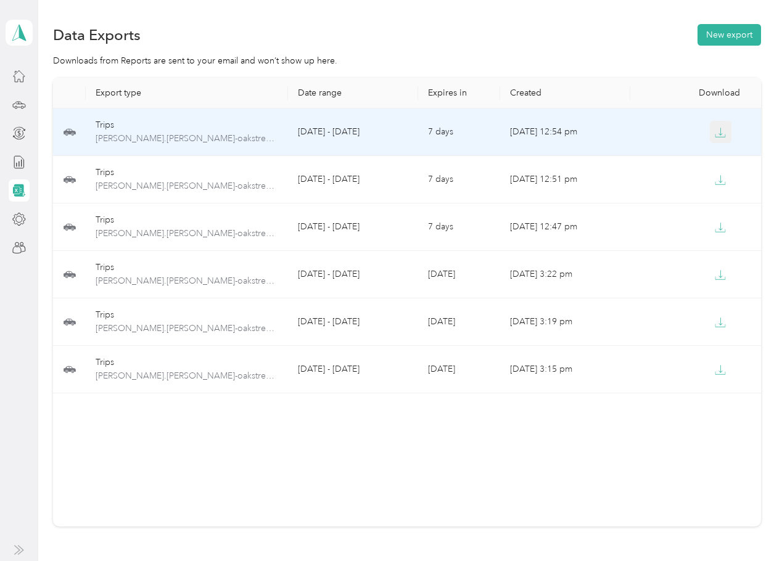
click at [719, 131] on icon "button" at bounding box center [720, 132] width 11 height 11
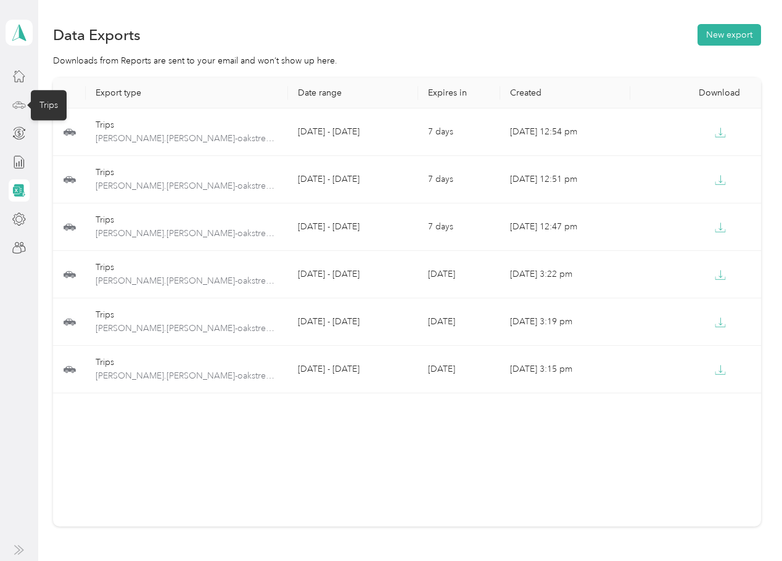
click at [19, 107] on icon at bounding box center [19, 104] width 12 height 6
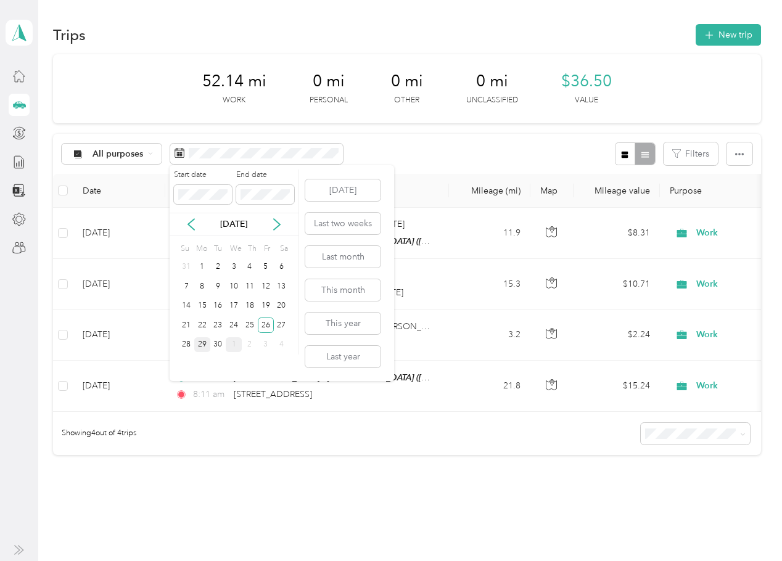
click at [206, 350] on div "29" at bounding box center [202, 345] width 16 height 15
click at [198, 346] on div "29" at bounding box center [202, 345] width 16 height 15
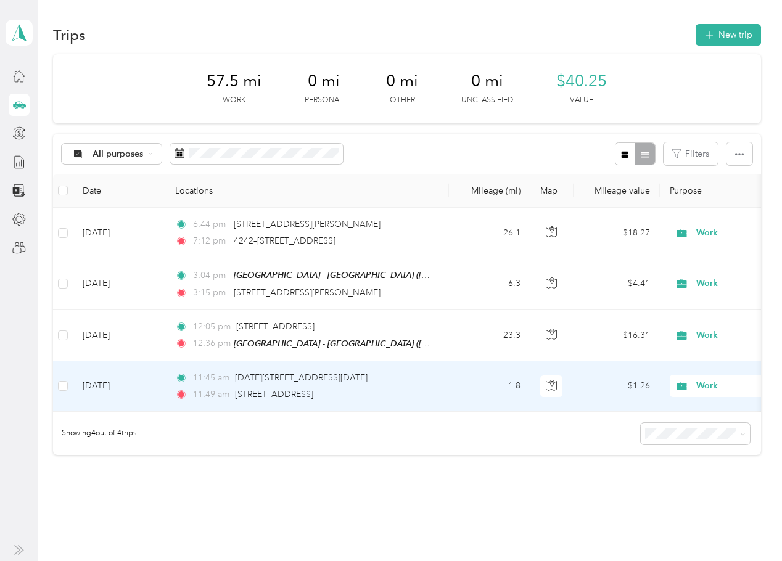
click at [119, 395] on td "[DATE]" at bounding box center [119, 387] width 93 height 51
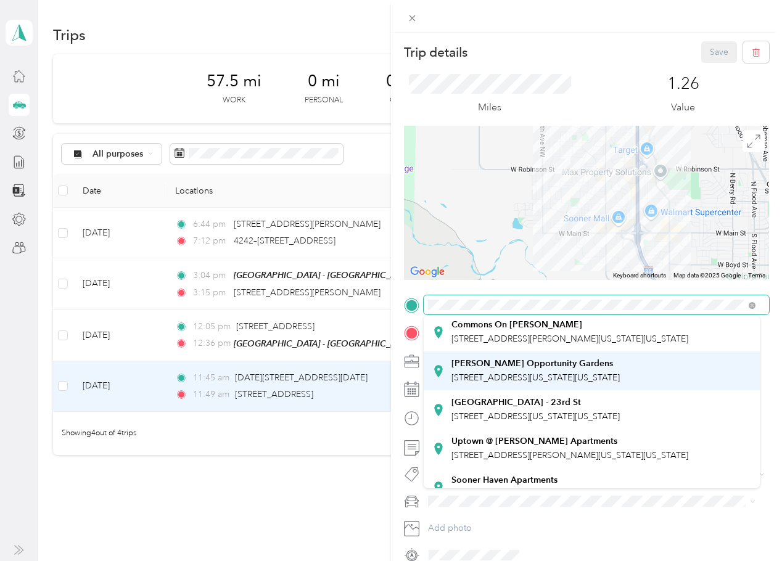
scroll to position [185, 0]
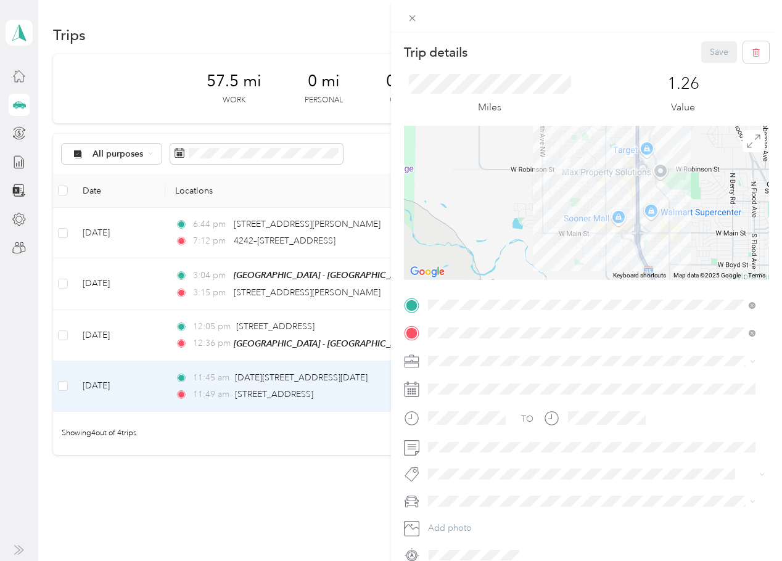
click at [534, 420] on div "Oak Street Health - 23rd St 1918 Northeast 23rd Street, 73111, Oklahoma City, O…" at bounding box center [592, 409] width 319 height 30
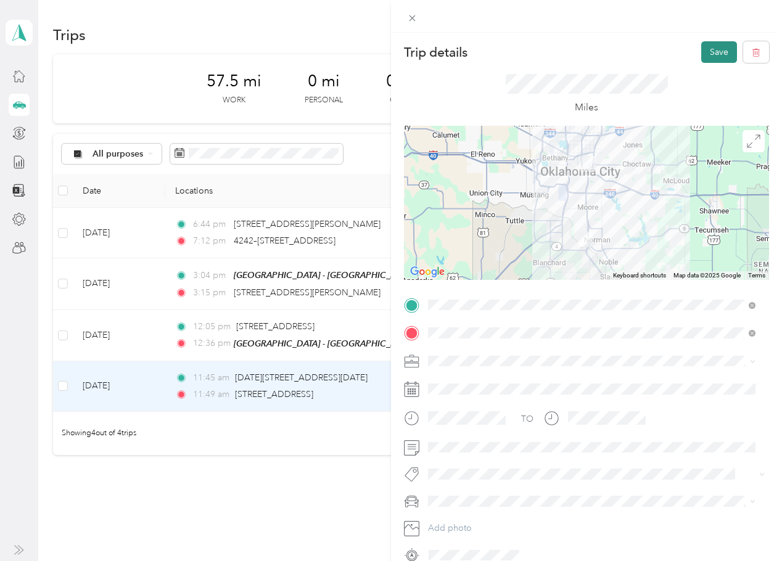
click at [714, 52] on button "Save" at bounding box center [720, 52] width 36 height 22
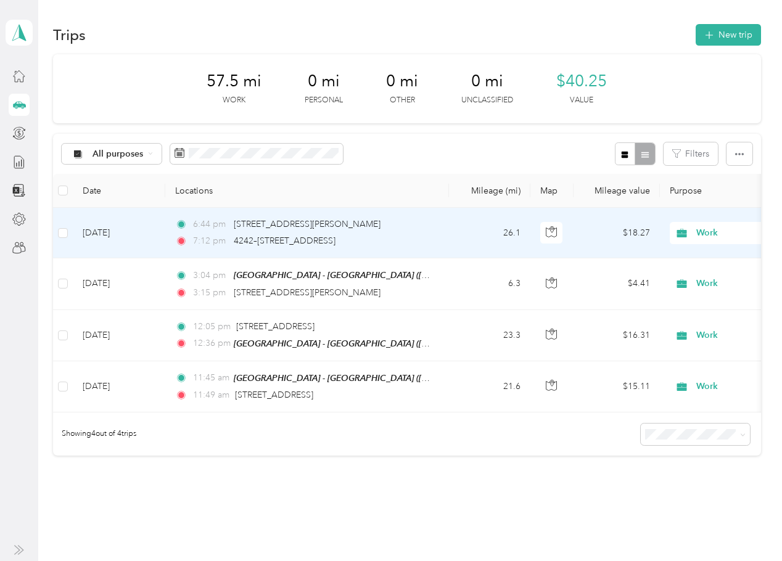
click at [152, 239] on td "[DATE]" at bounding box center [119, 233] width 93 height 51
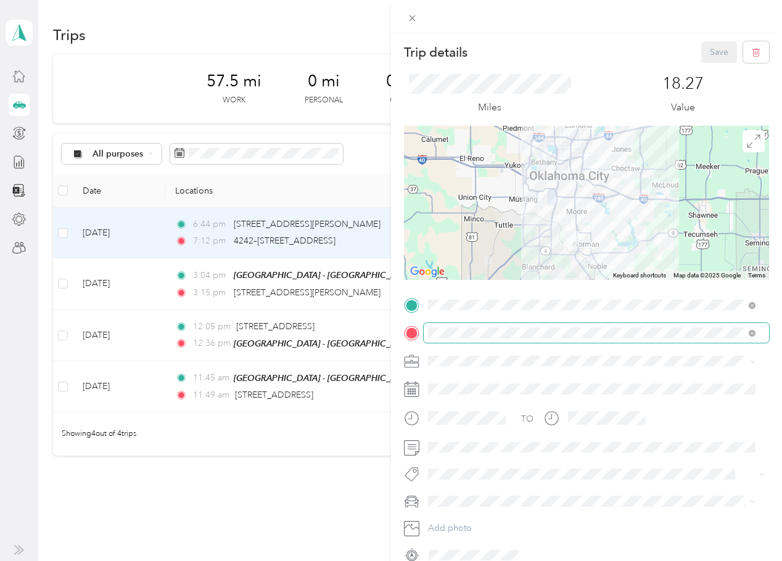
click at [526, 325] on span at bounding box center [597, 333] width 346 height 20
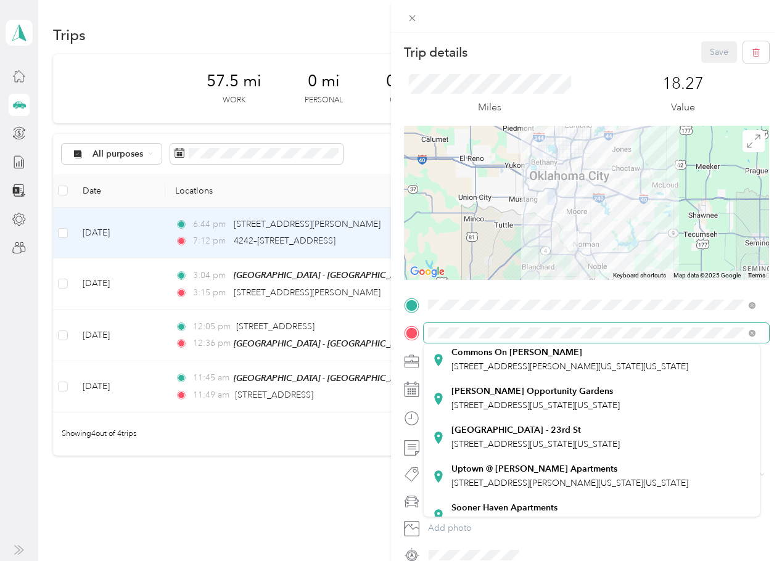
scroll to position [185, 0]
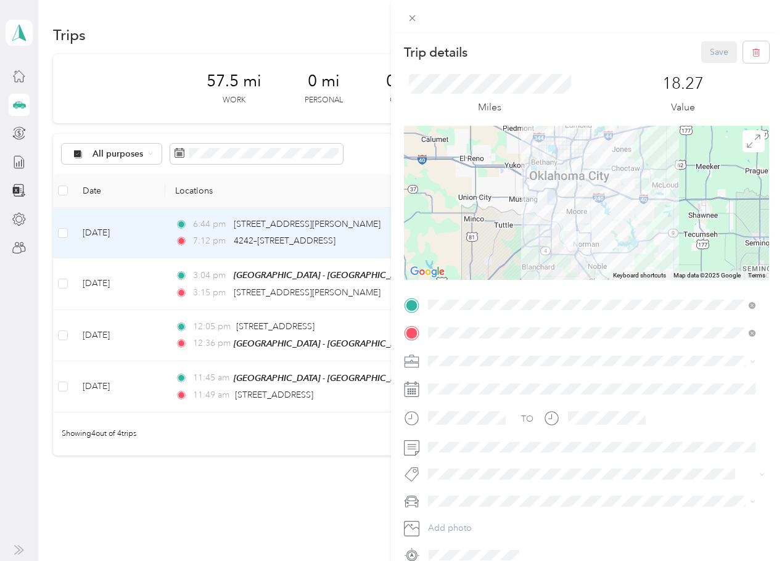
click at [550, 436] on strong "Oak Street Health - 23rd St" at bounding box center [517, 429] width 130 height 11
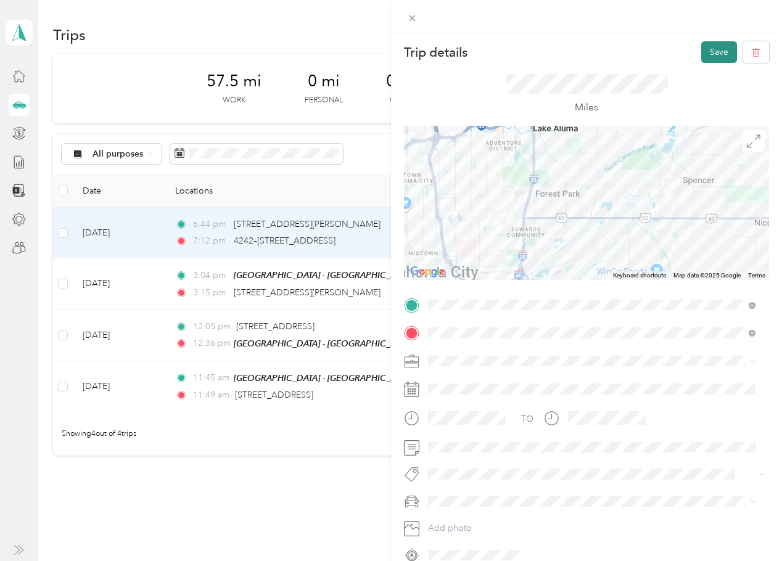
click at [708, 52] on button "Save" at bounding box center [720, 52] width 36 height 22
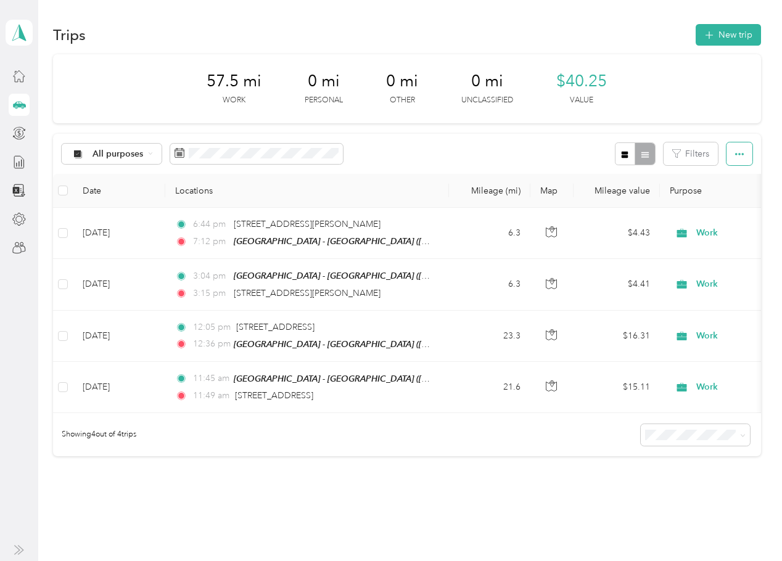
click at [735, 149] on span "button" at bounding box center [739, 154] width 9 height 10
click at [729, 196] on span "Export" at bounding box center [719, 199] width 26 height 10
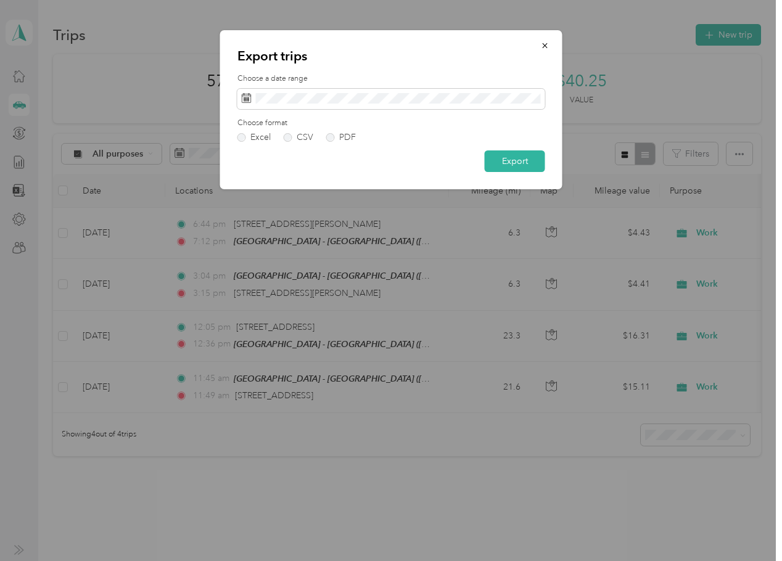
click at [359, 133] on div "Choose format Excel CSV PDF" at bounding box center [392, 130] width 308 height 24
click at [339, 137] on div "PDF" at bounding box center [347, 137] width 17 height 9
click at [518, 169] on button "Export" at bounding box center [515, 162] width 60 height 22
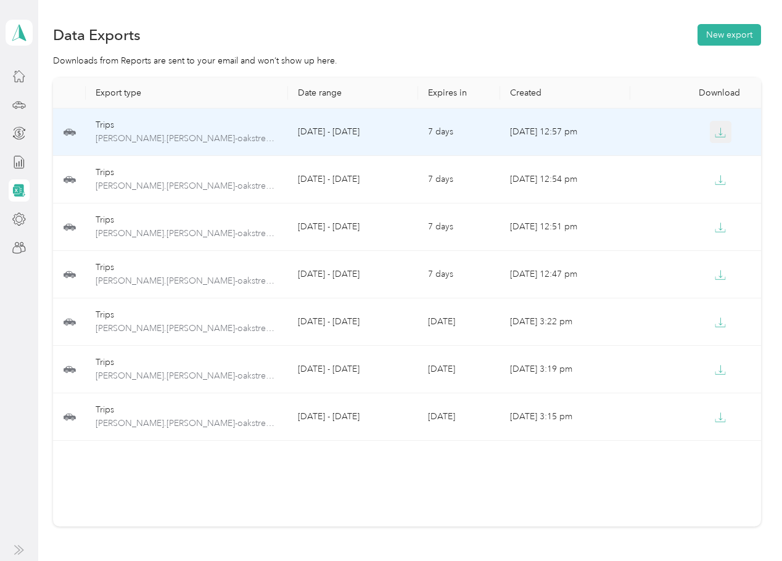
click at [710, 128] on button "button" at bounding box center [721, 132] width 22 height 22
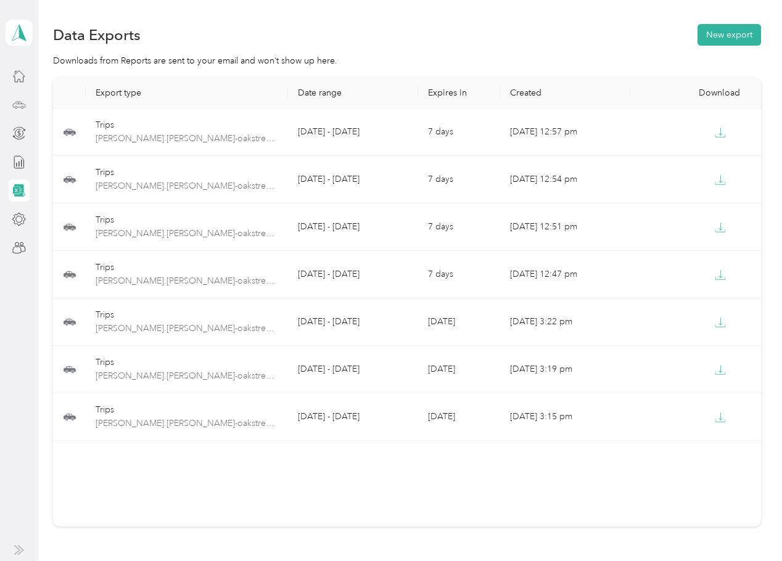
click at [14, 106] on icon at bounding box center [19, 105] width 14 height 14
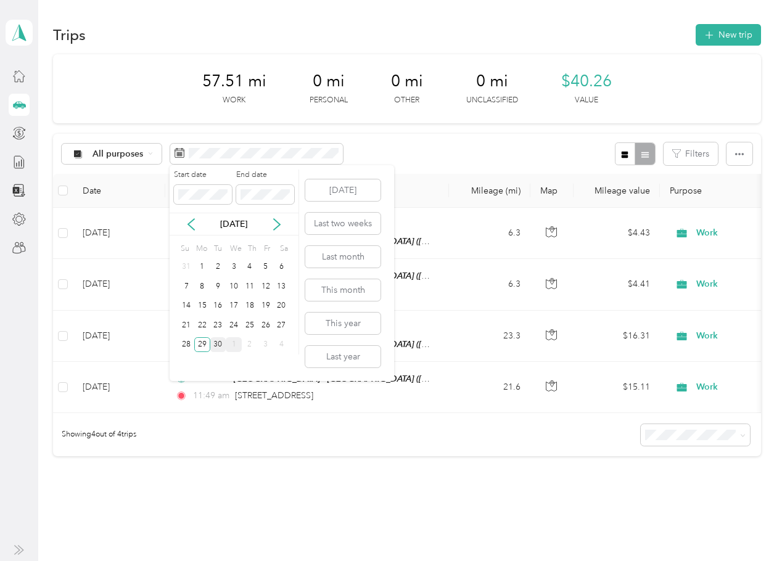
click at [215, 349] on div "30" at bounding box center [218, 345] width 16 height 15
click at [215, 348] on div "30" at bounding box center [218, 345] width 16 height 15
